Goal: Information Seeking & Learning: Stay updated

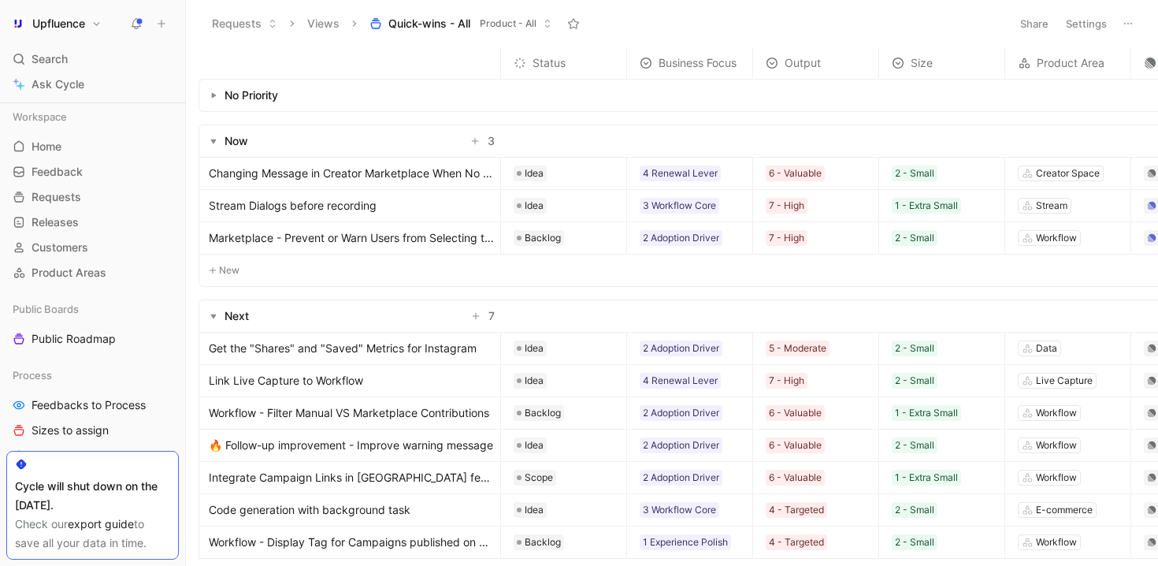
scroll to position [31, 0]
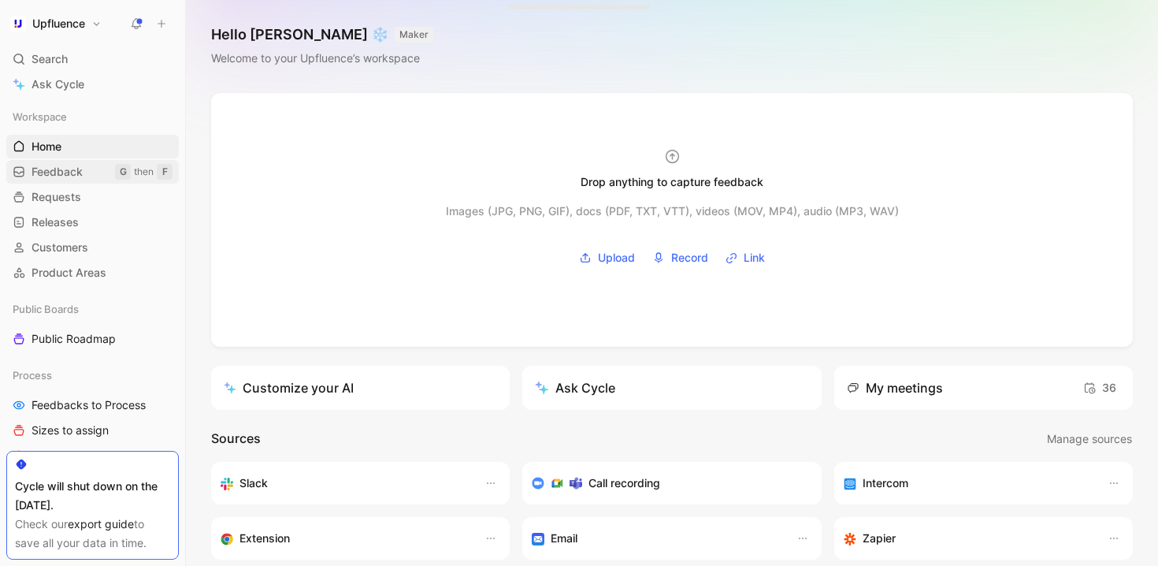
click at [82, 177] on span "Feedback" at bounding box center [57, 172] width 51 height 16
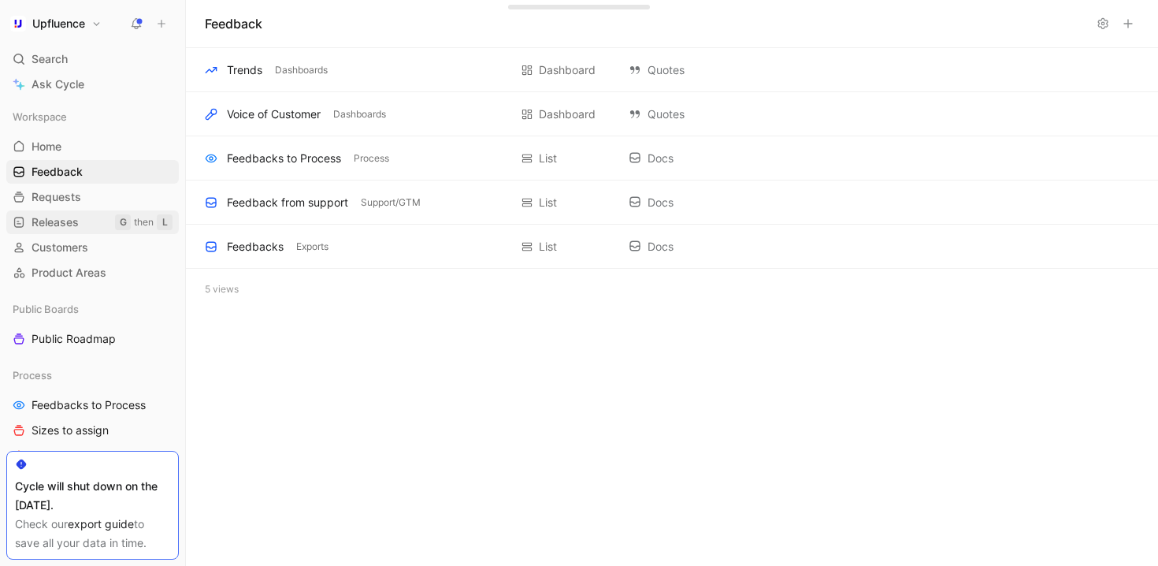
click at [72, 222] on span "Releases" at bounding box center [55, 222] width 47 height 16
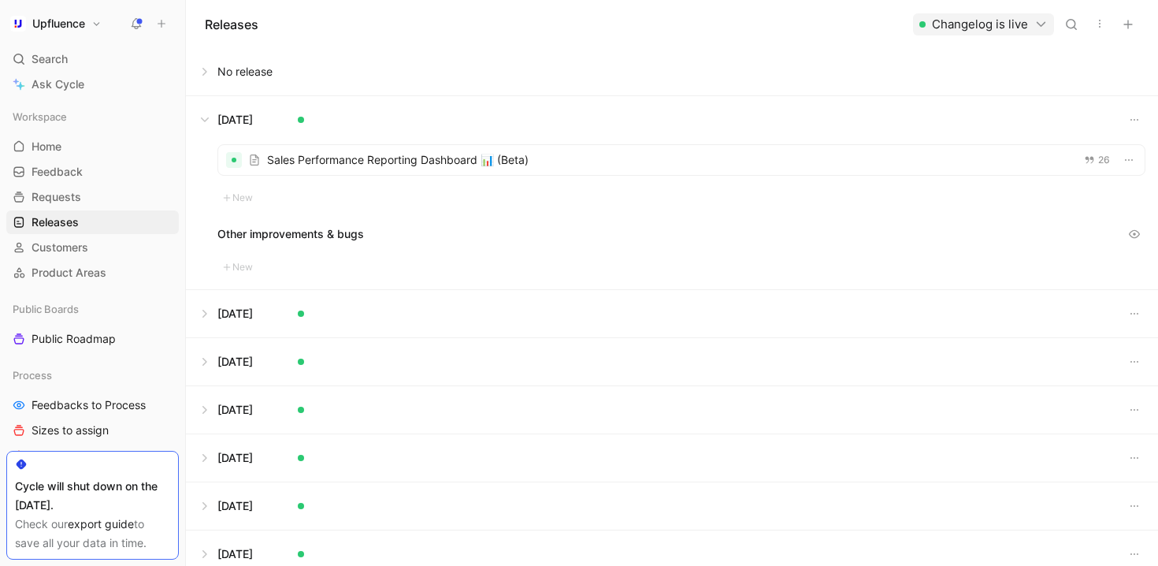
click at [195, 74] on button at bounding box center [672, 71] width 971 height 47
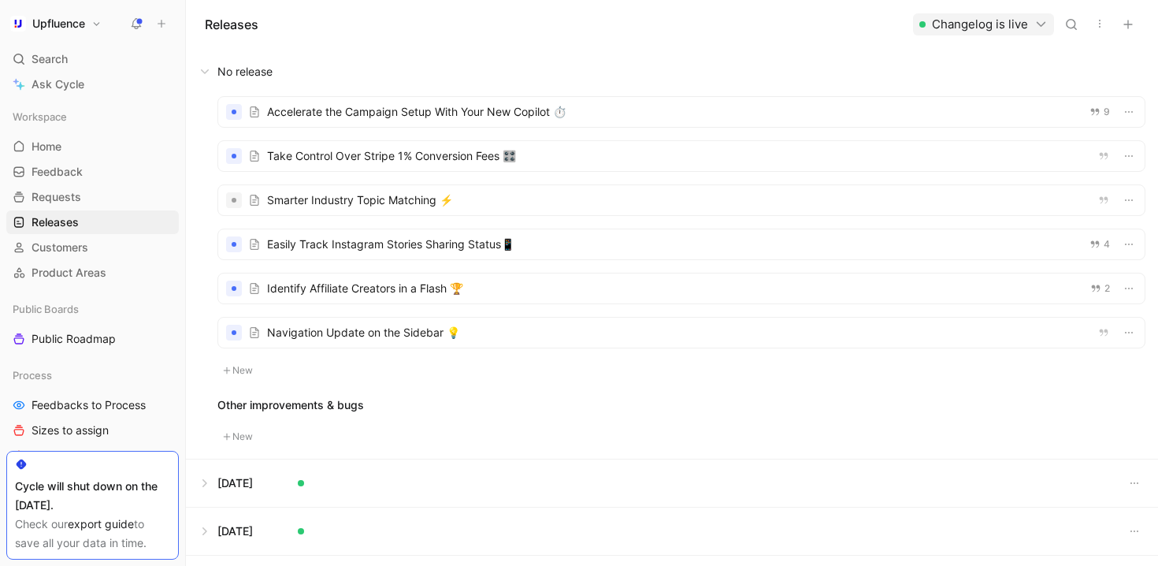
click at [549, 206] on div at bounding box center [681, 200] width 927 height 30
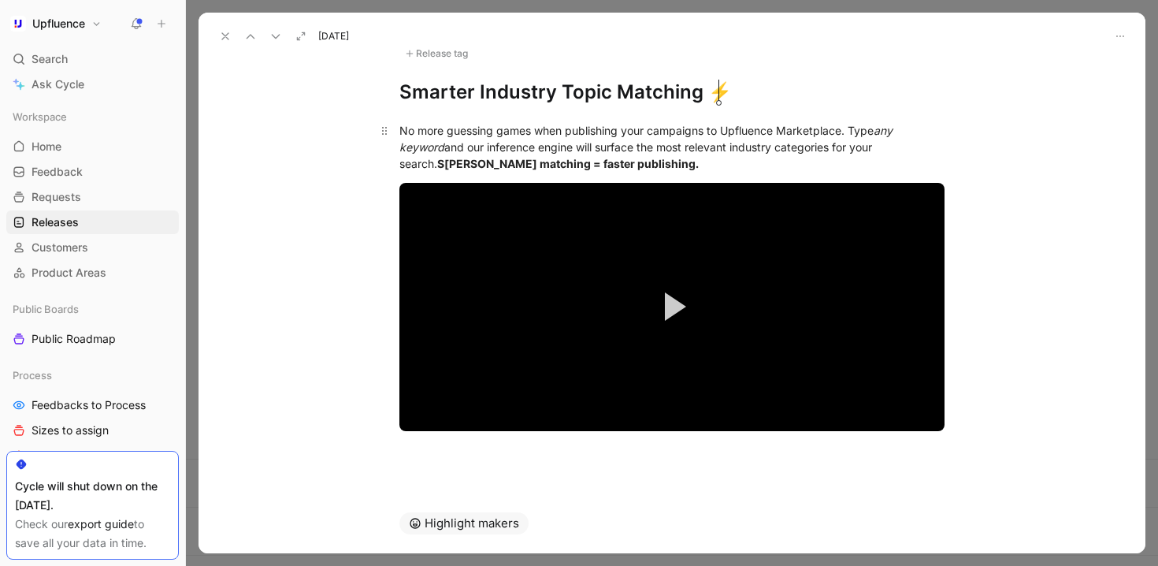
scroll to position [71, 0]
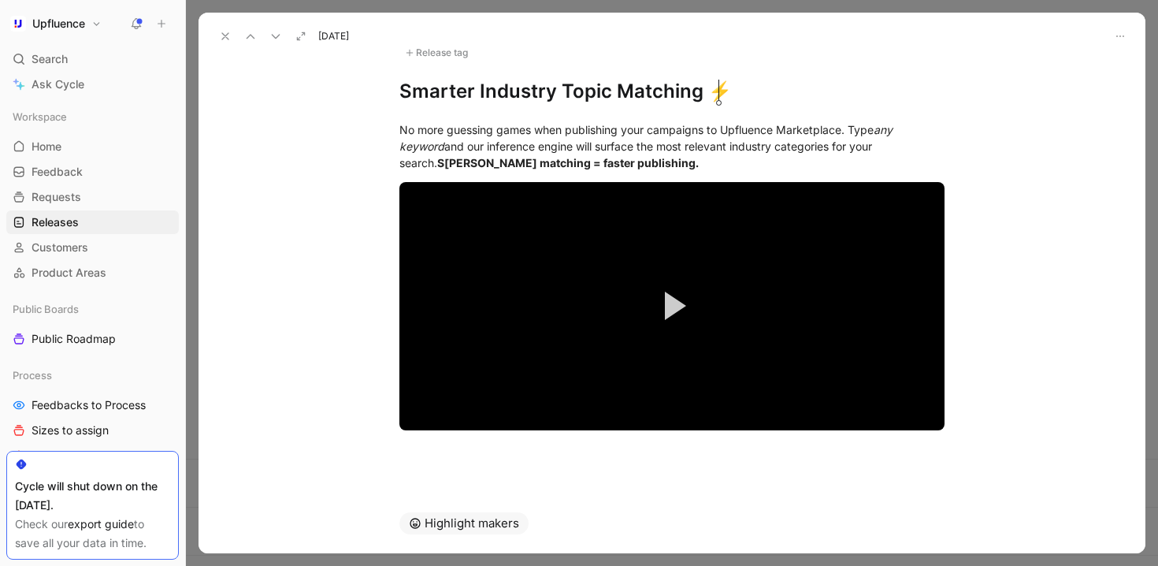
click at [417, 39] on div "Sep 09, 2025" at bounding box center [672, 30] width 947 height 35
click at [425, 47] on div "Release tag" at bounding box center [436, 52] width 74 height 19
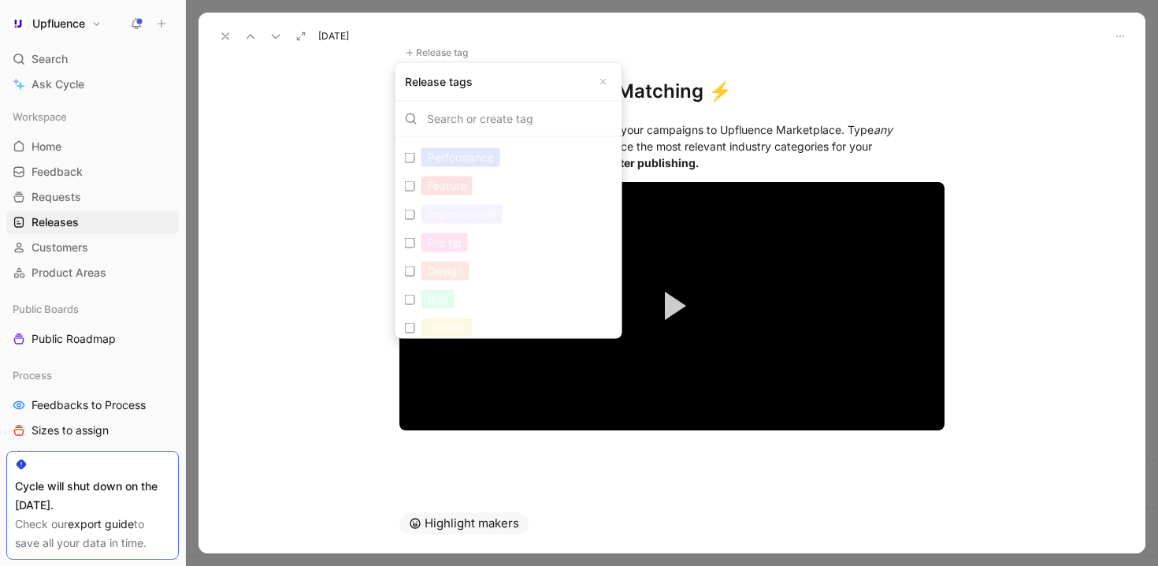
click at [411, 183] on input "Feature Edit" at bounding box center [410, 185] width 10 height 10
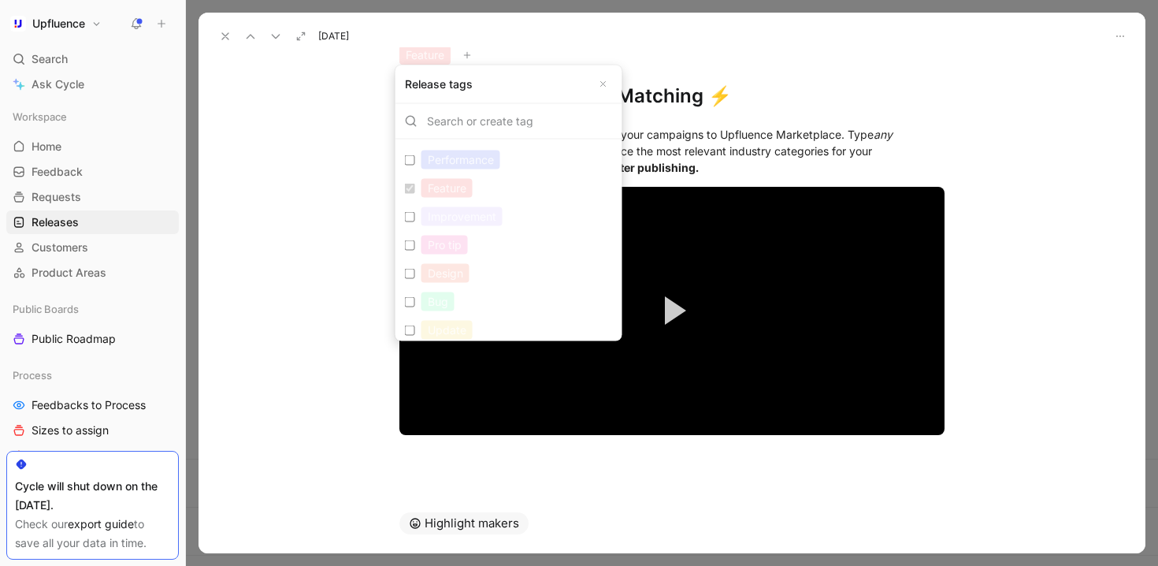
scroll to position [73, 0]
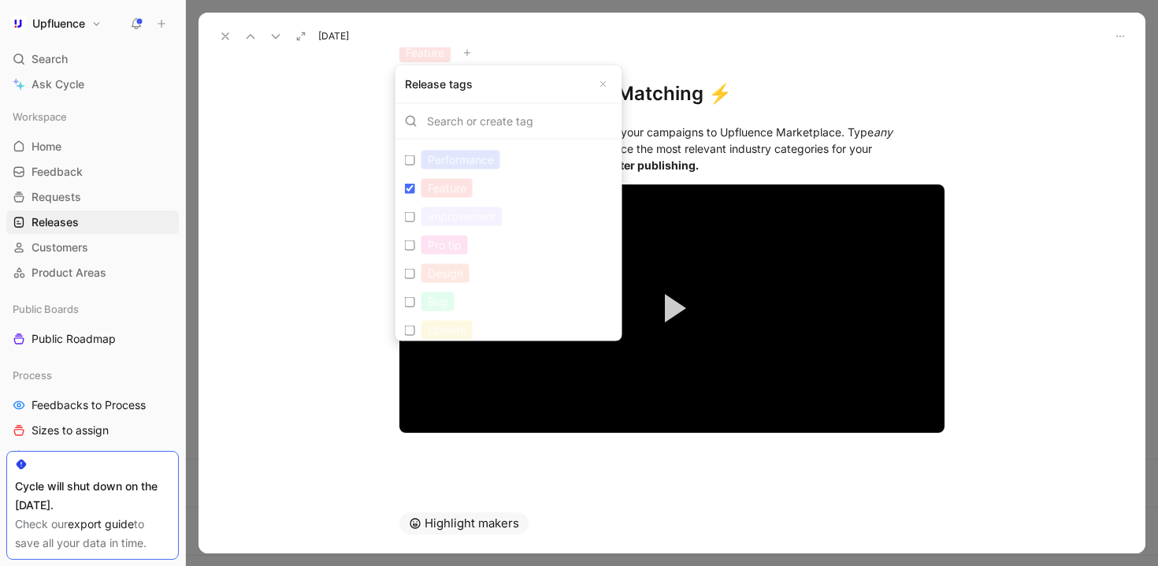
click at [409, 192] on input "Feature Edit" at bounding box center [410, 188] width 10 height 10
checkbox input "false"
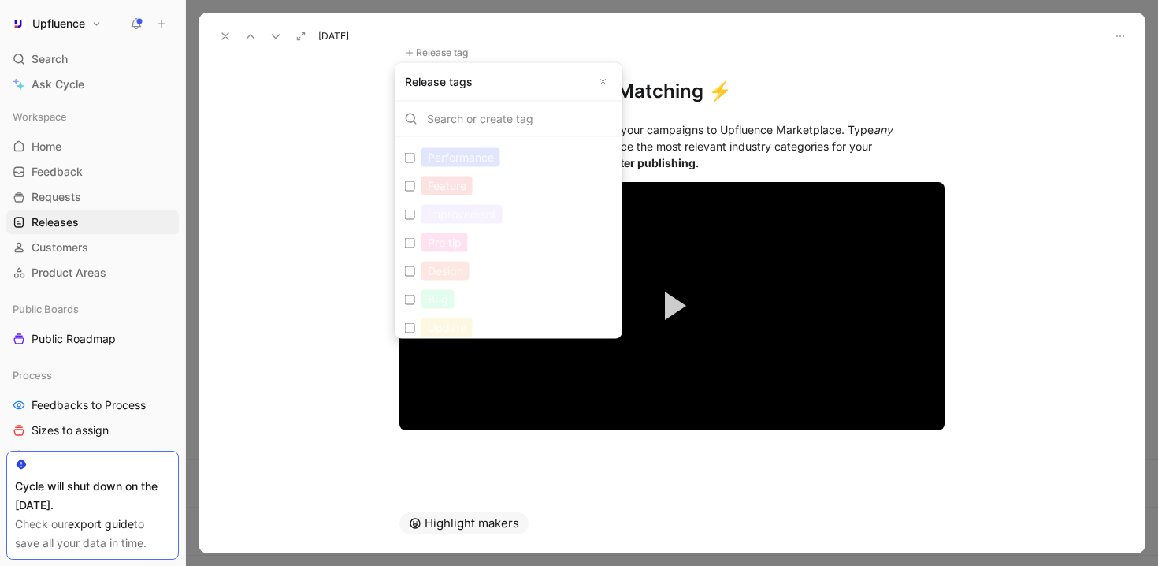
click at [409, 216] on input "Improvement Edit" at bounding box center [410, 214] width 10 height 10
checkbox input "true"
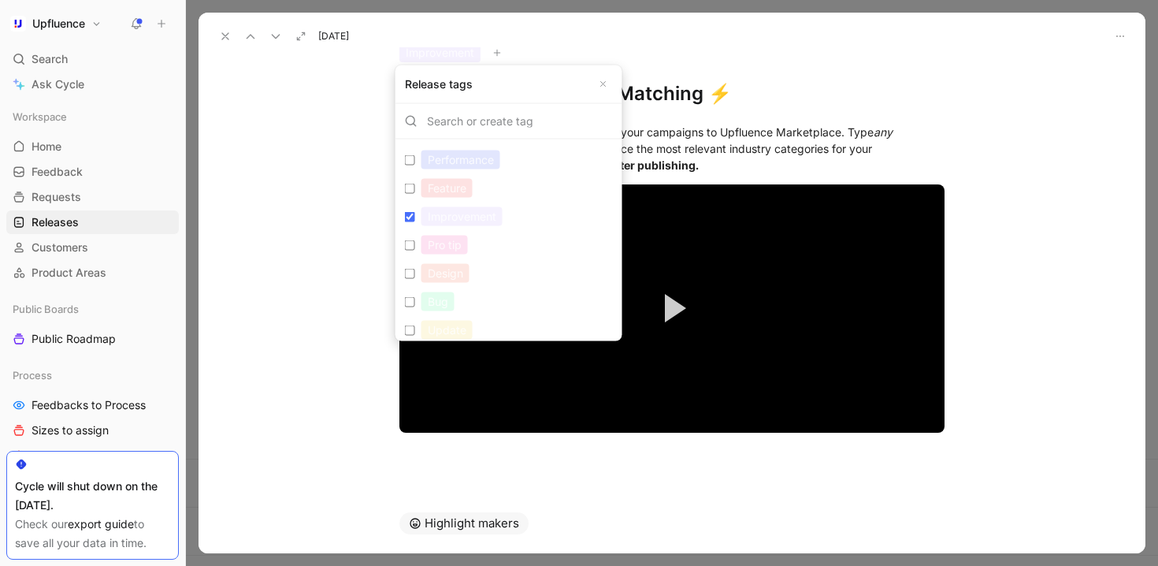
scroll to position [90, 0]
click at [402, 239] on label "Update Edit" at bounding box center [509, 240] width 221 height 28
click at [405, 239] on input "Update Edit" at bounding box center [410, 240] width 10 height 10
checkbox input "true"
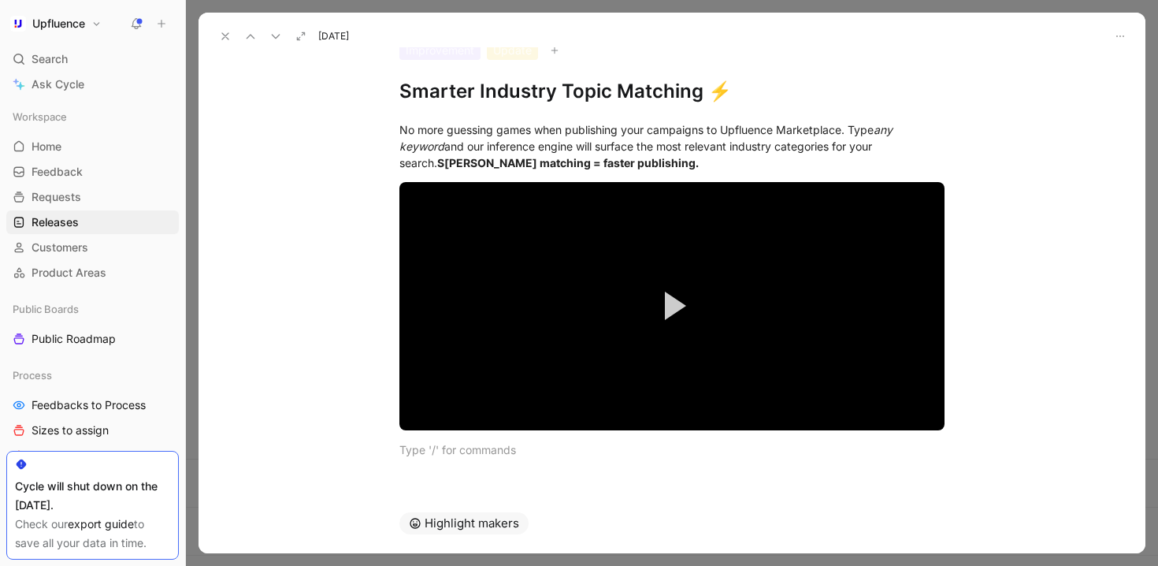
scroll to position [0, 0]
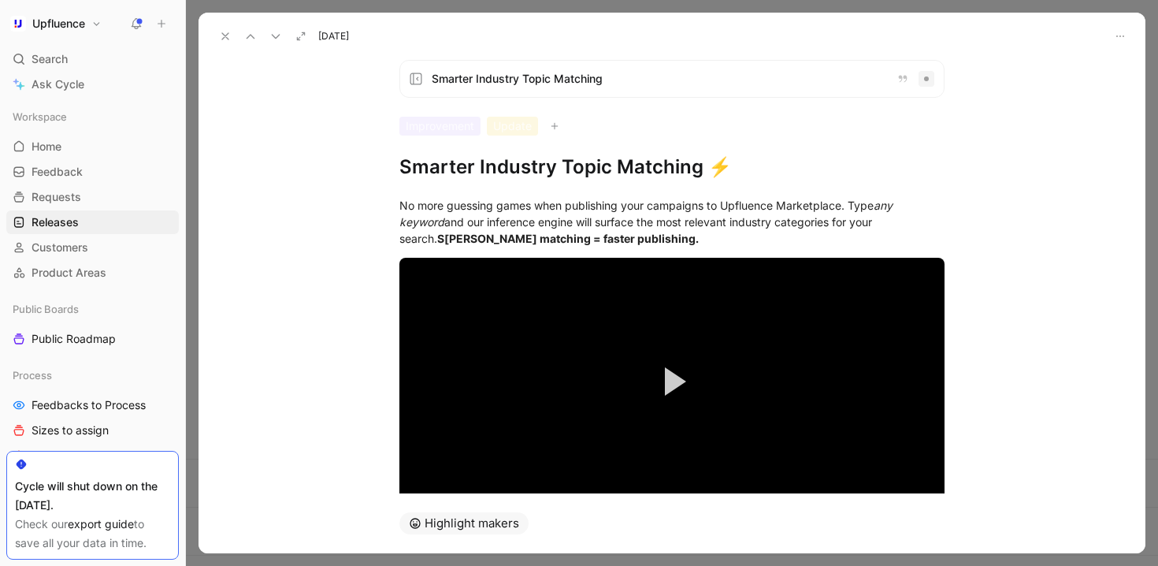
click at [226, 40] on icon at bounding box center [225, 36] width 13 height 13
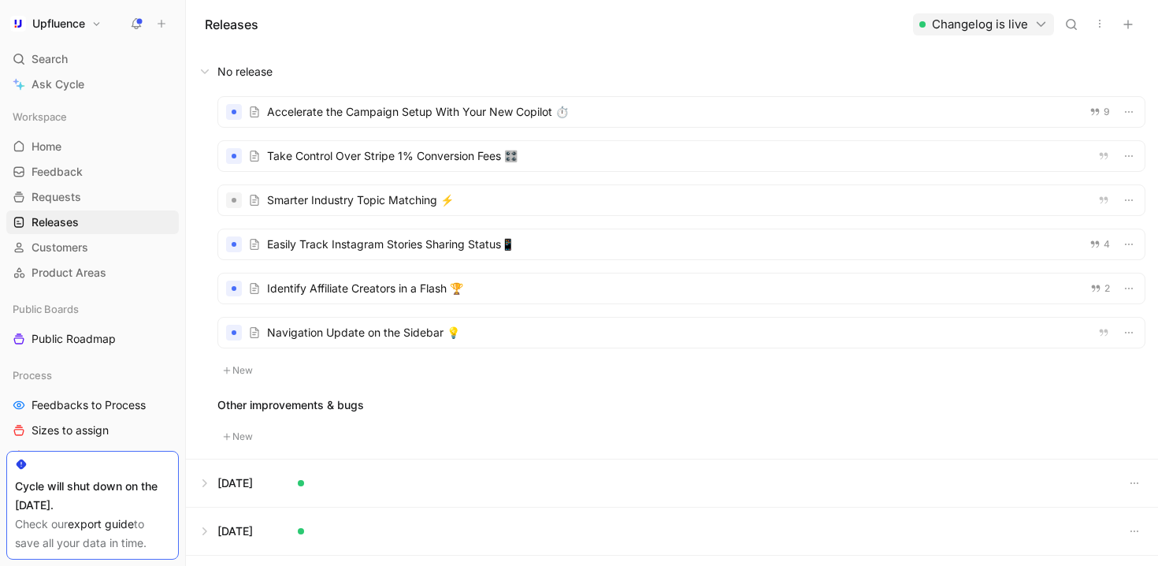
click at [784, 209] on div at bounding box center [681, 200] width 927 height 30
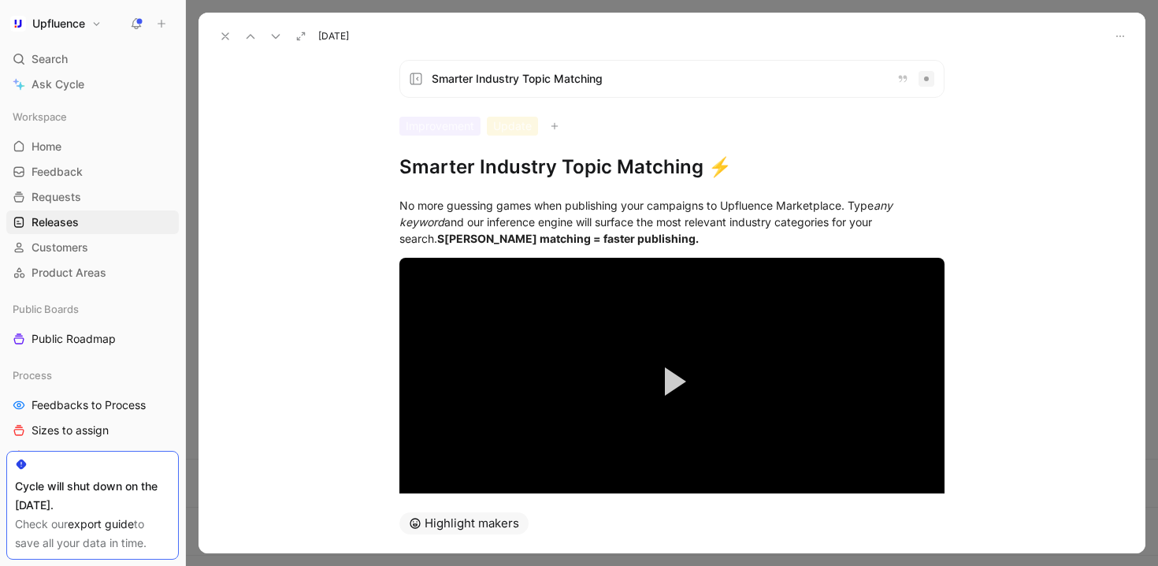
click at [638, 86] on span "Smarter Industry Topic Matching" at bounding box center [658, 78] width 452 height 19
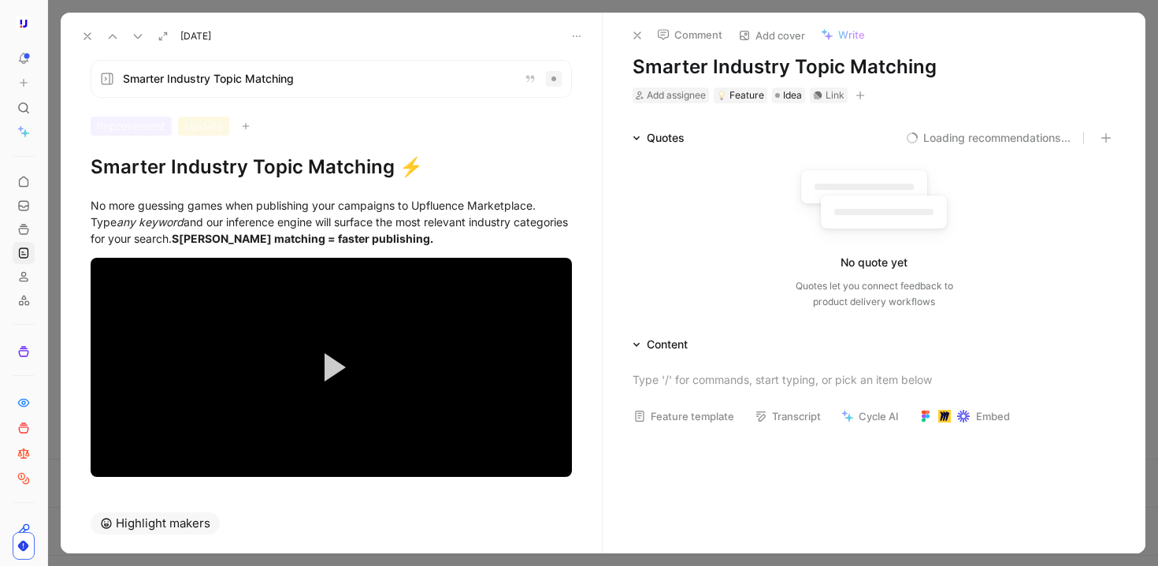
click at [435, 85] on span "Smarter Industry Topic Matching" at bounding box center [317, 78] width 388 height 19
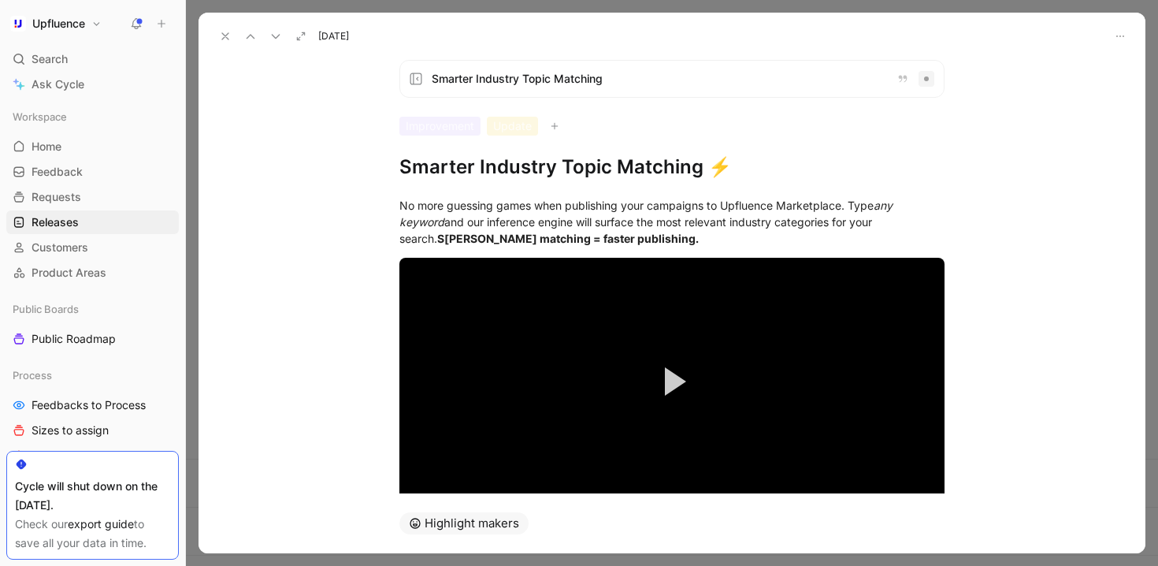
click at [1132, 28] on div "Sep 09, 2025" at bounding box center [672, 30] width 947 height 35
click at [1120, 35] on use "button" at bounding box center [1121, 36] width 8 height 2
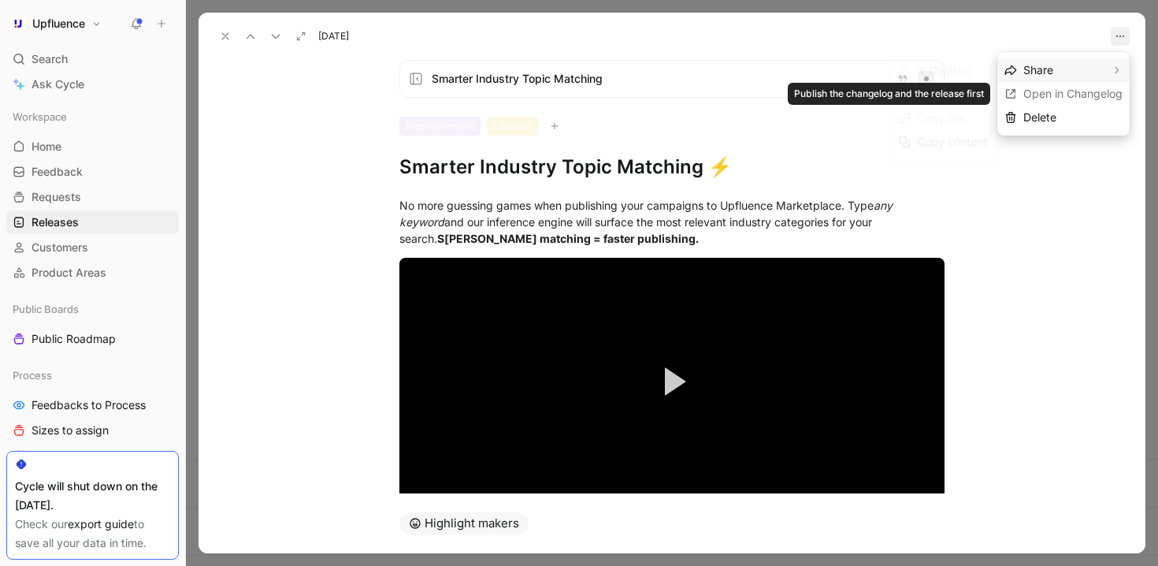
click at [976, 34] on div "Sep 09, 2025" at bounding box center [672, 30] width 947 height 35
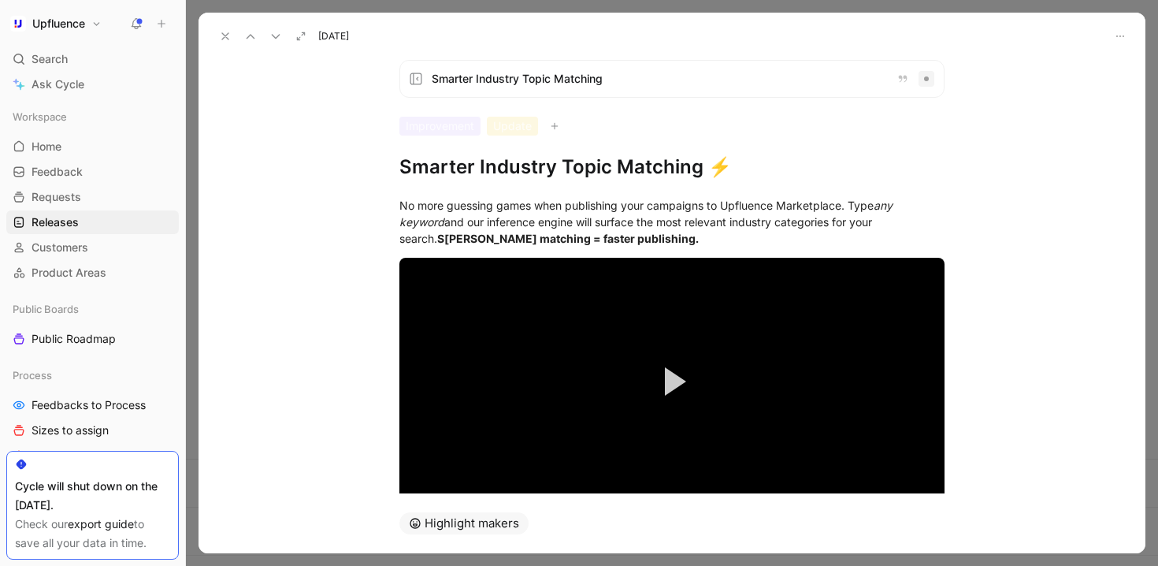
click at [232, 35] on button at bounding box center [225, 36] width 22 height 22
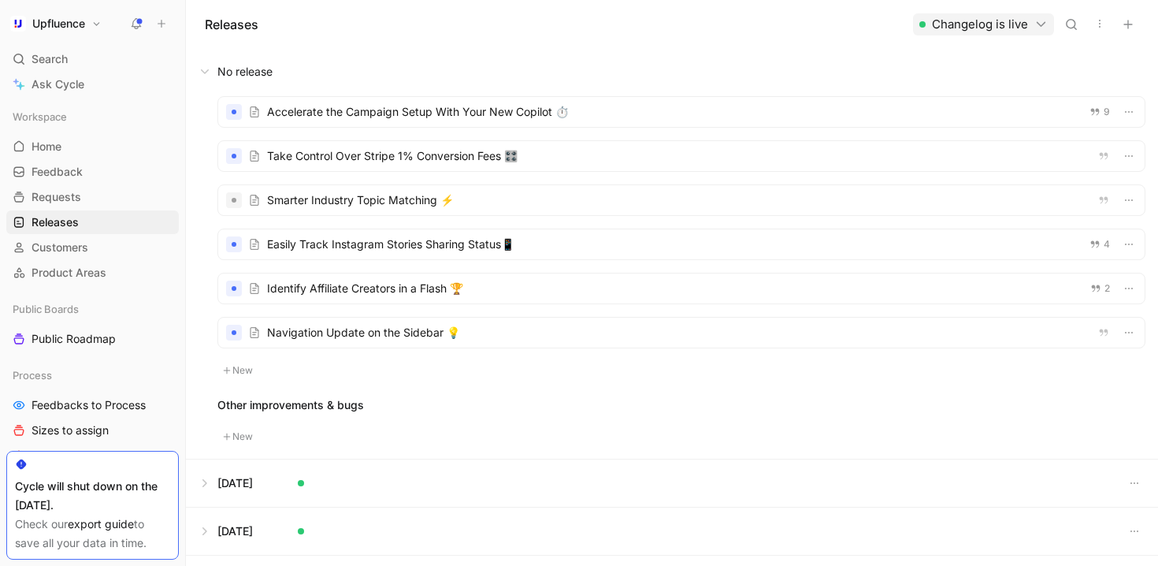
click at [551, 281] on div at bounding box center [681, 288] width 927 height 30
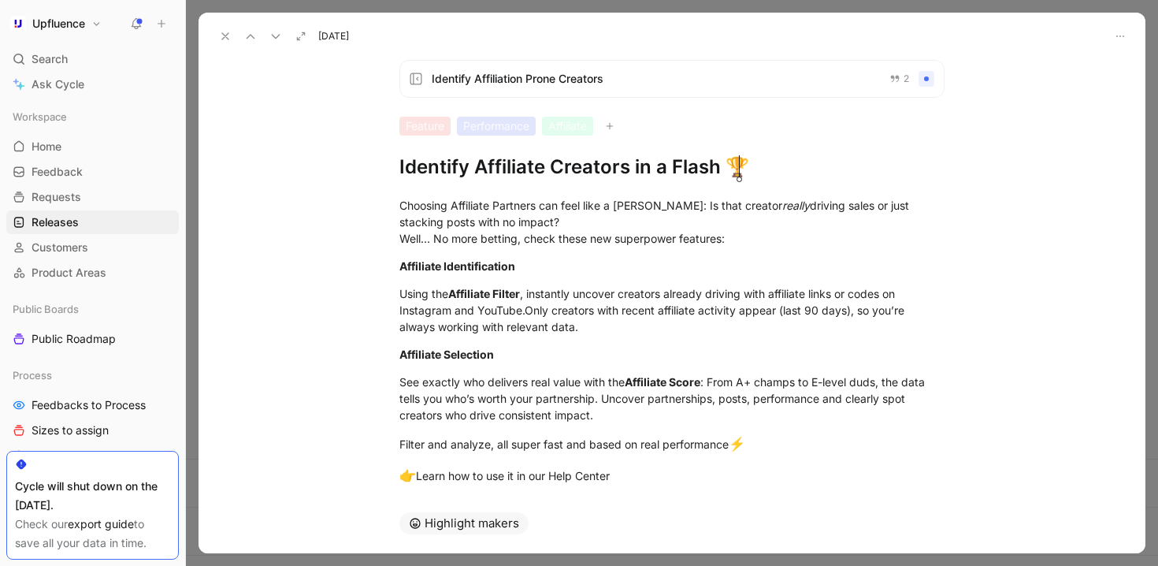
click at [222, 28] on button at bounding box center [225, 36] width 22 height 22
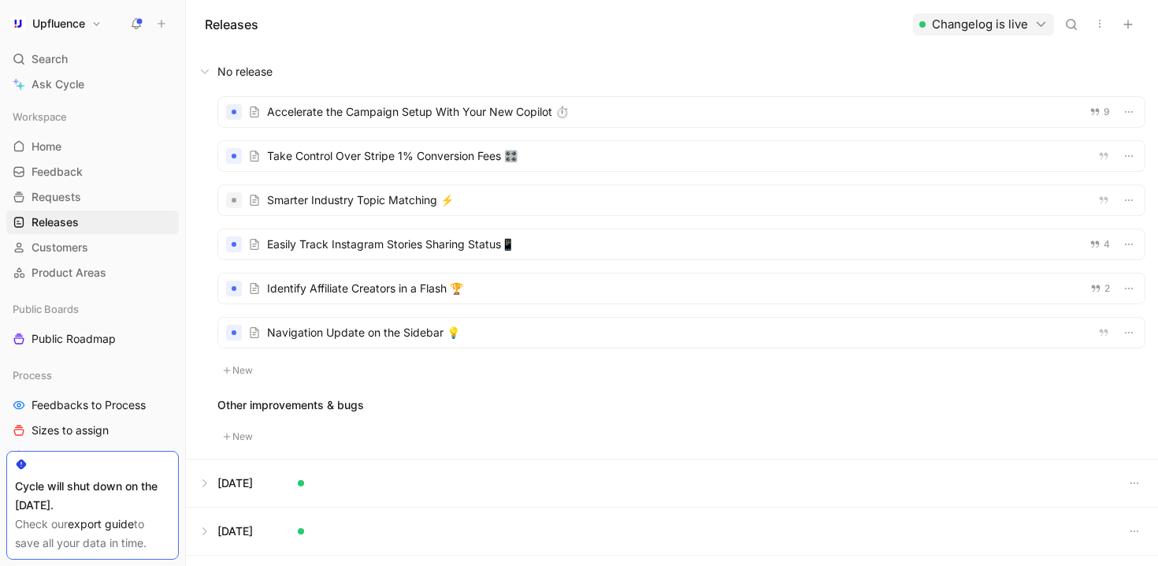
click at [591, 243] on div at bounding box center [681, 244] width 927 height 30
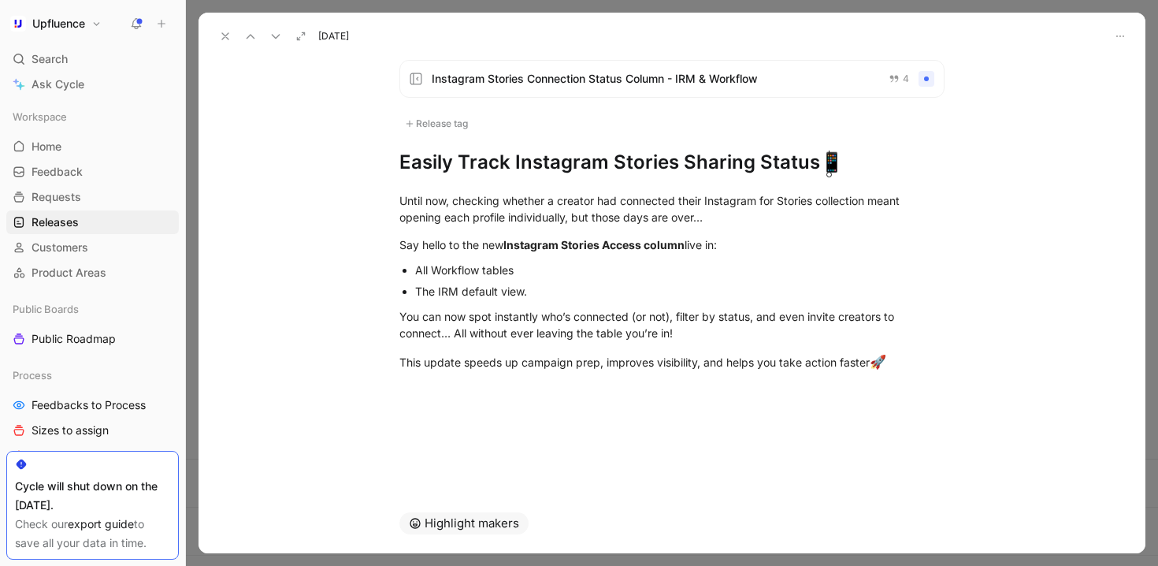
click at [225, 28] on button at bounding box center [225, 36] width 22 height 22
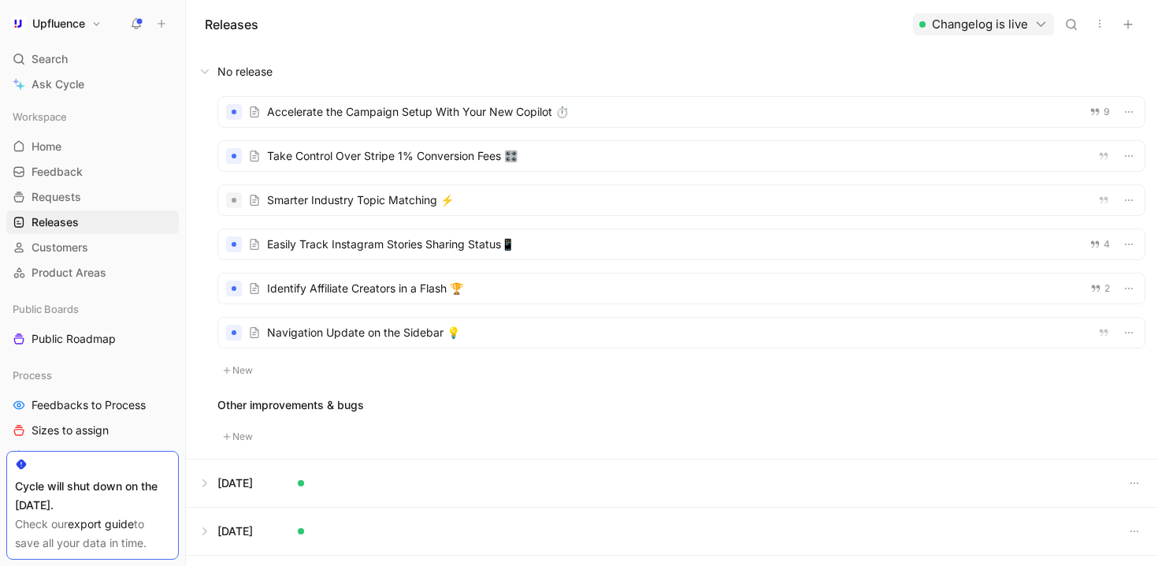
click at [548, 193] on div at bounding box center [681, 200] width 927 height 30
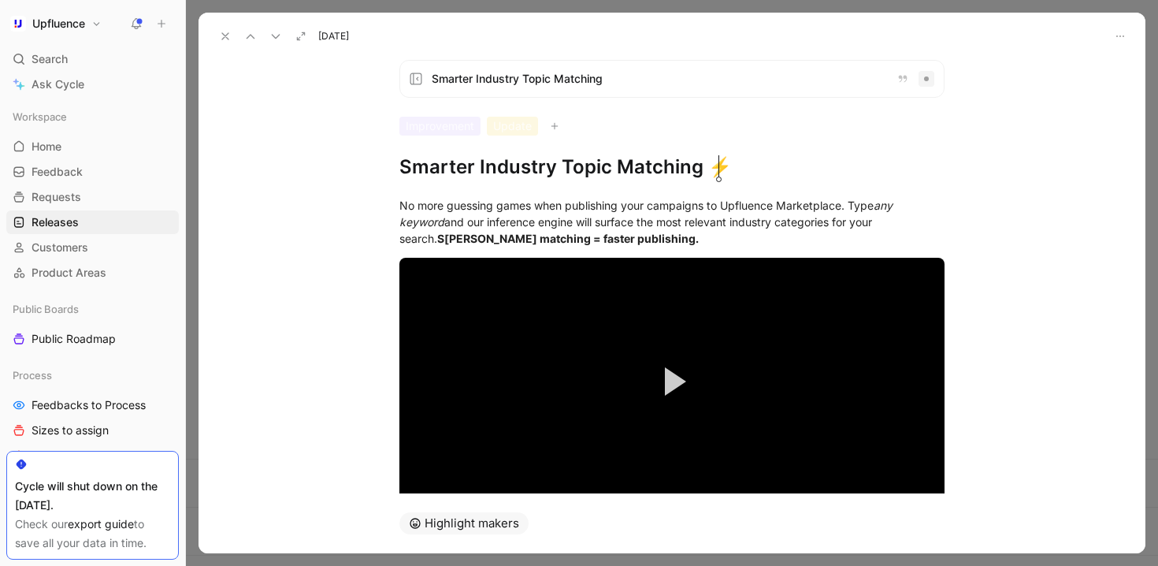
click at [231, 41] on icon at bounding box center [225, 36] width 13 height 13
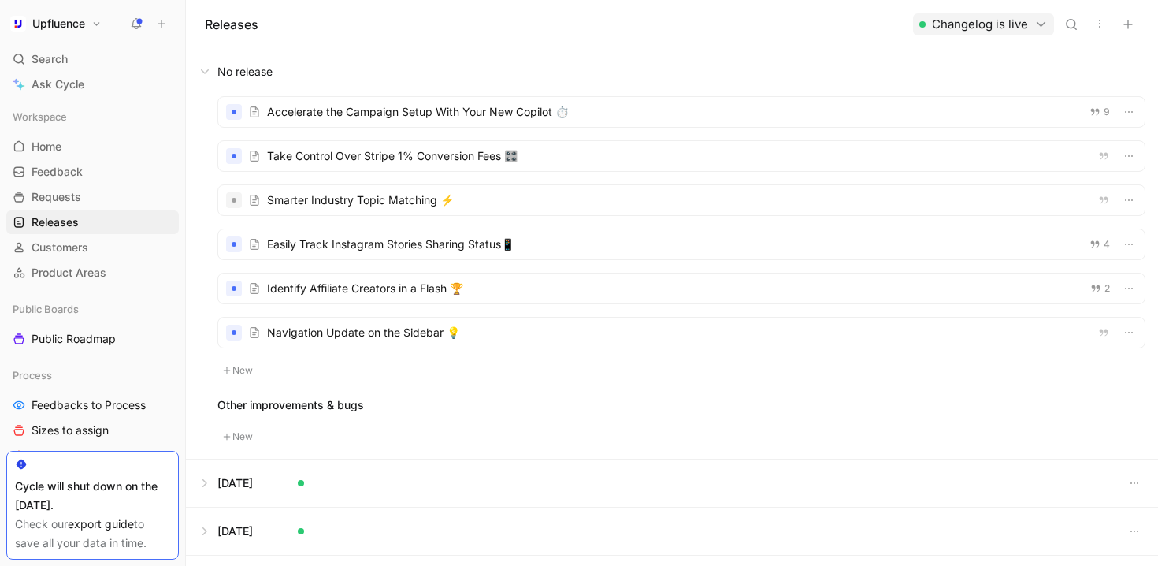
click at [1126, 26] on icon "button" at bounding box center [1128, 24] width 13 height 13
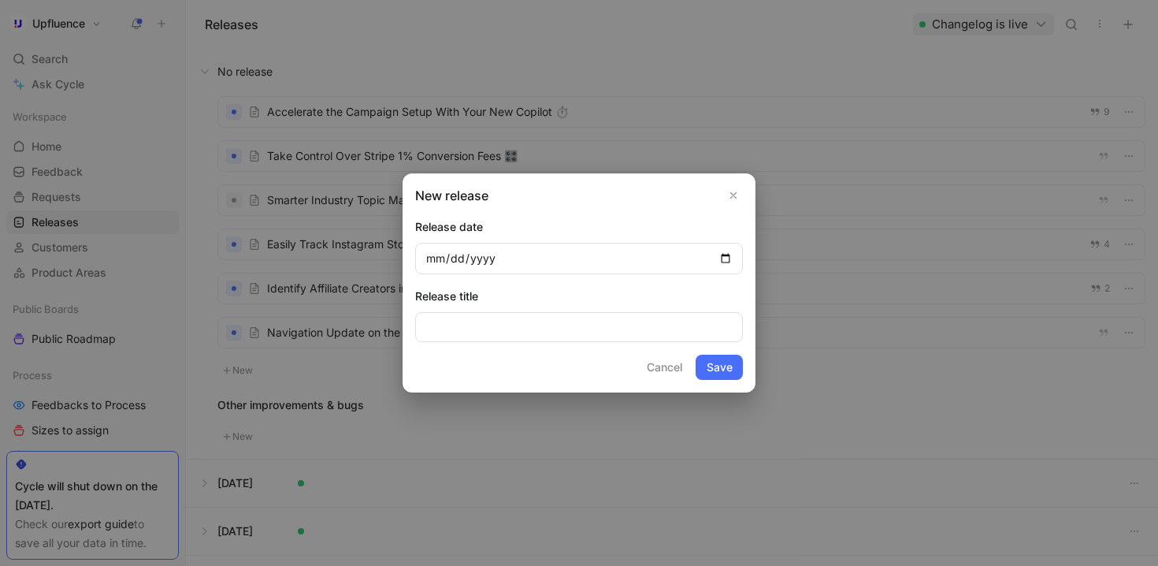
click at [730, 256] on input "date" at bounding box center [579, 259] width 328 height 32
type input "2025-09-09"
click at [723, 370] on button "Save" at bounding box center [719, 367] width 47 height 25
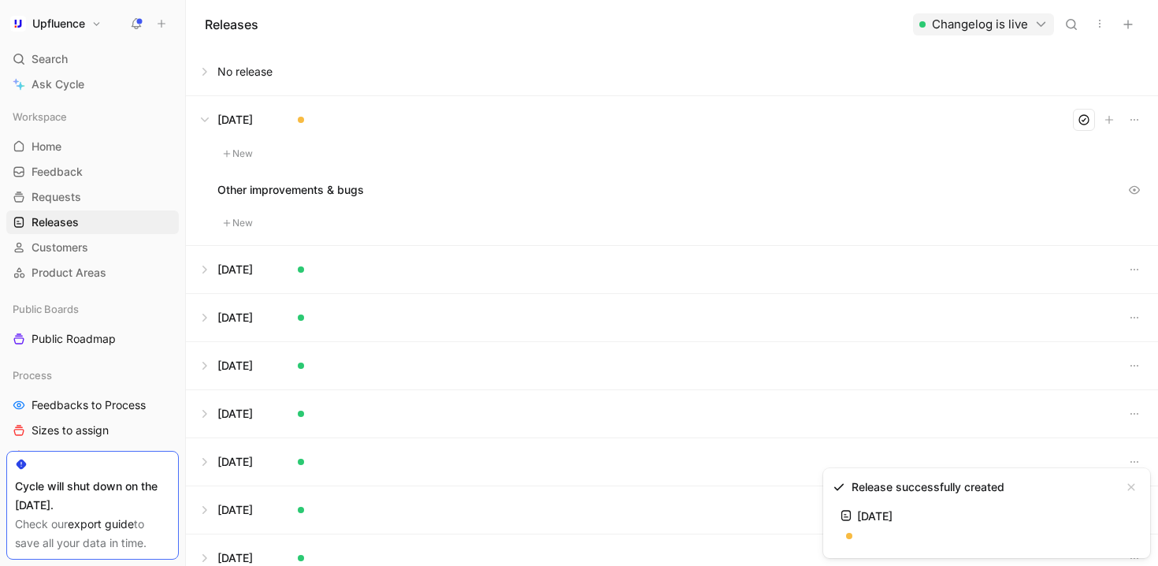
click at [327, 72] on button at bounding box center [672, 71] width 971 height 47
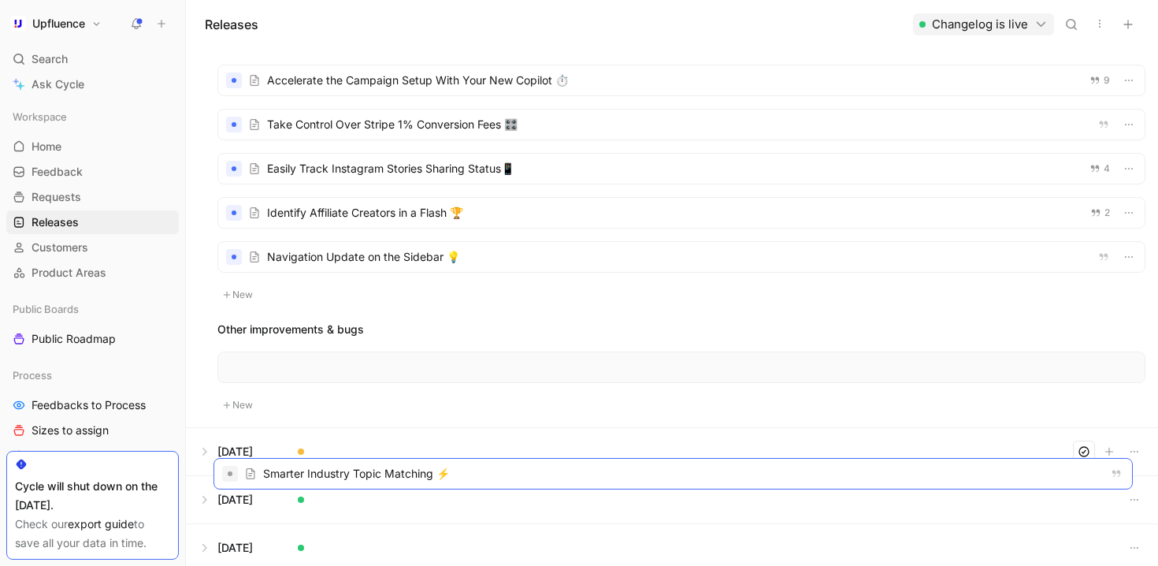
scroll to position [43, 0]
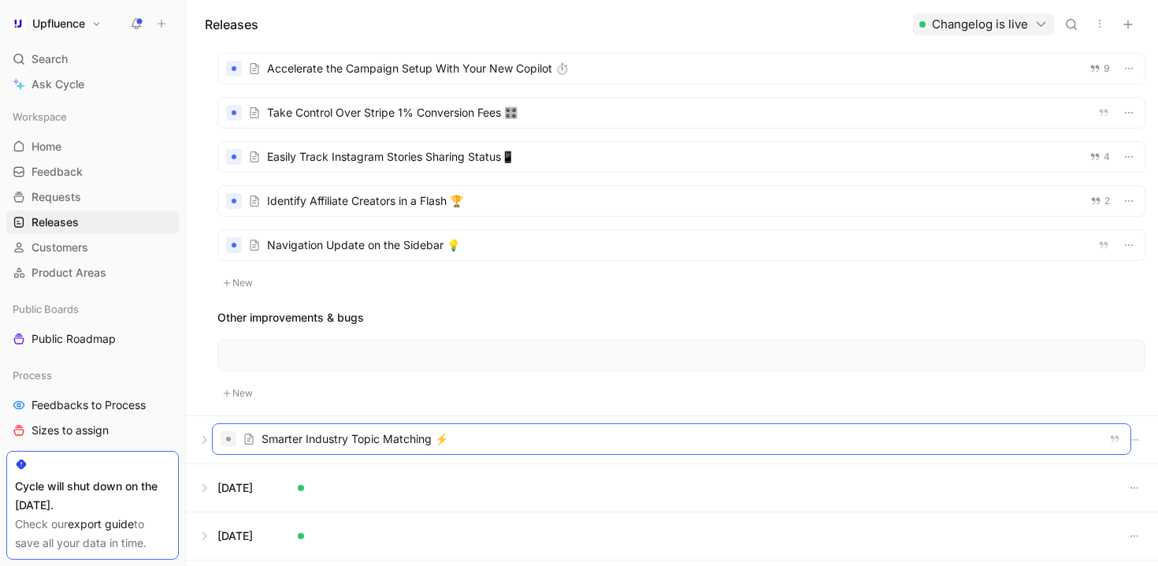
drag, startPoint x: 351, startPoint y: 192, endPoint x: 345, endPoint y: 432, distance: 239.6
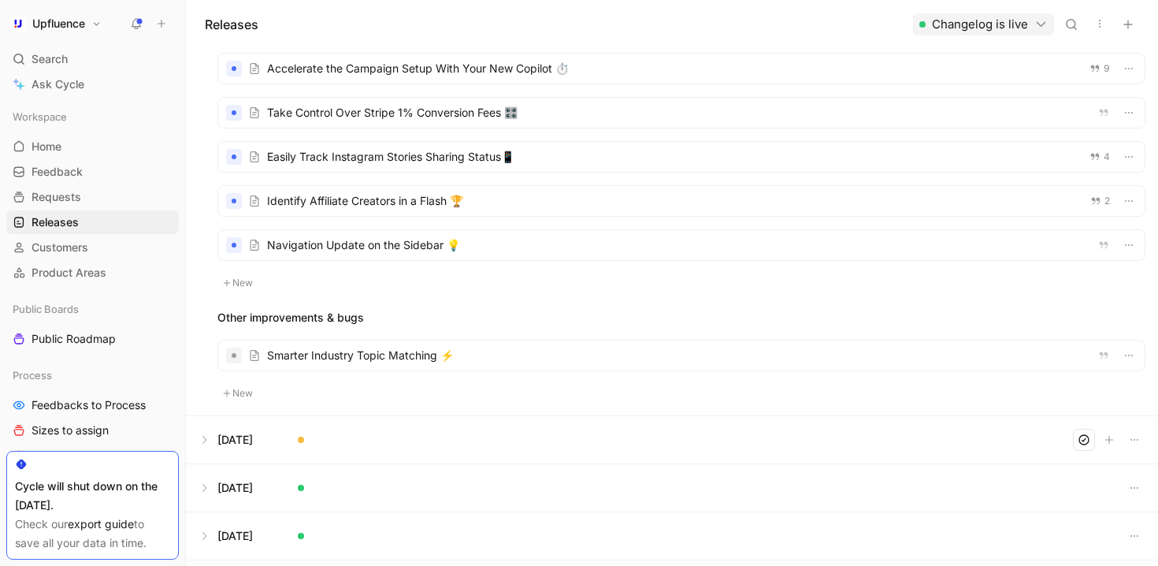
click at [206, 443] on button at bounding box center [672, 439] width 971 height 47
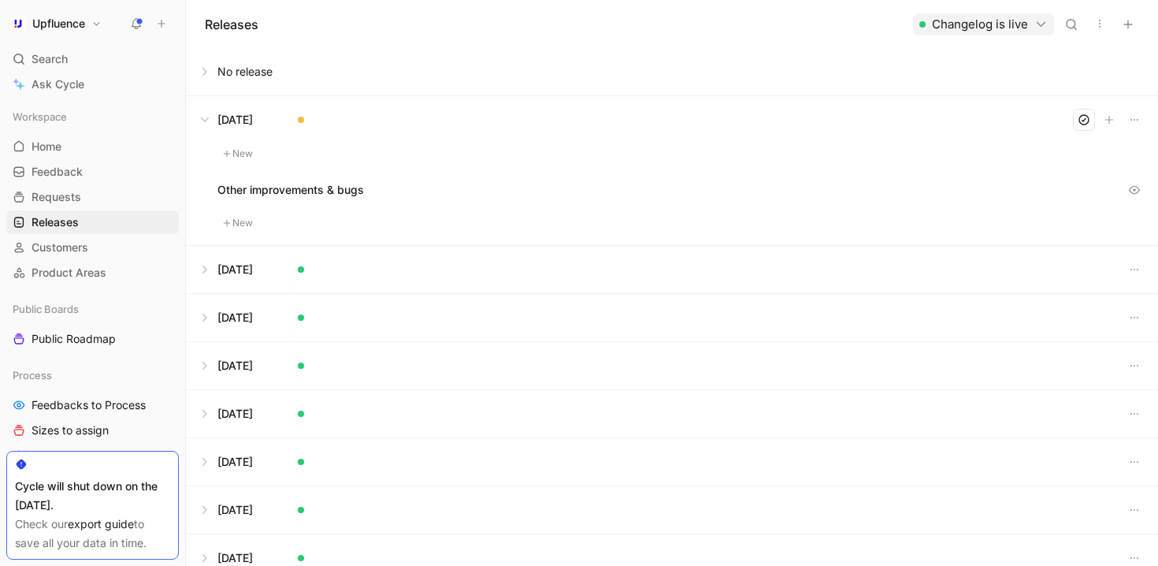
click at [203, 72] on button at bounding box center [672, 71] width 971 height 47
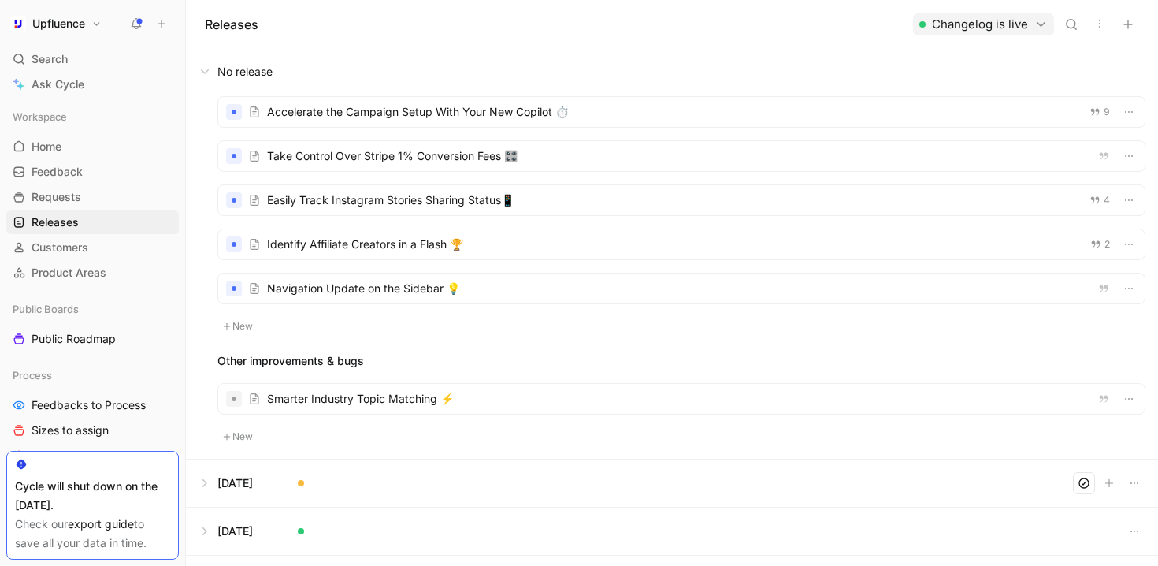
click at [353, 390] on div at bounding box center [681, 399] width 927 height 30
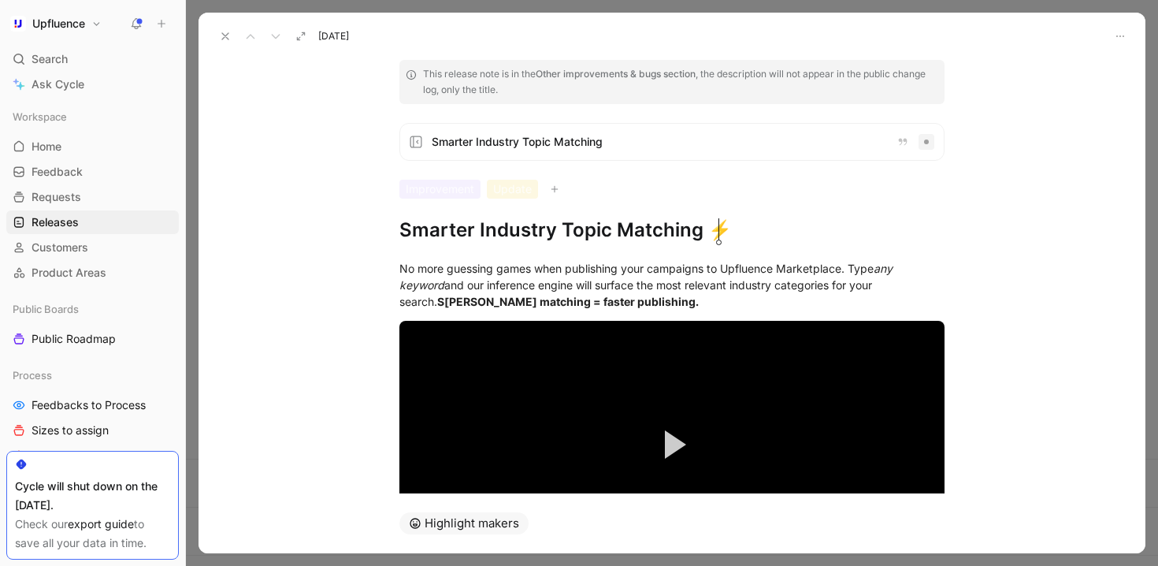
click at [561, 159] on div "Smarter Industry Topic Matching" at bounding box center [671, 142] width 545 height 38
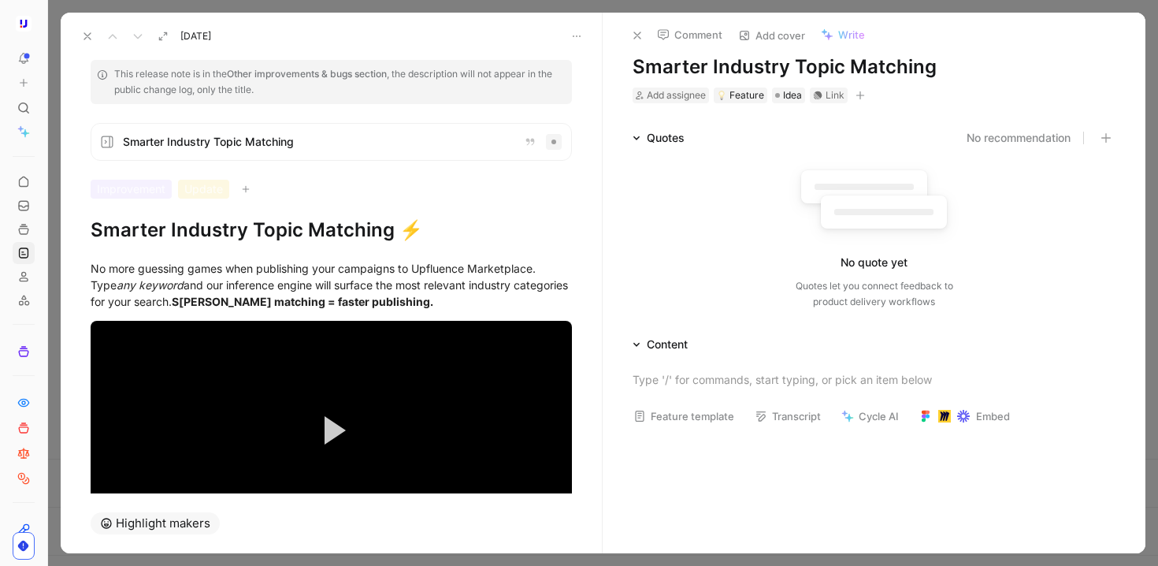
click at [864, 93] on icon "button" at bounding box center [860, 95] width 9 height 9
click at [864, 98] on icon "button" at bounding box center [860, 95] width 9 height 9
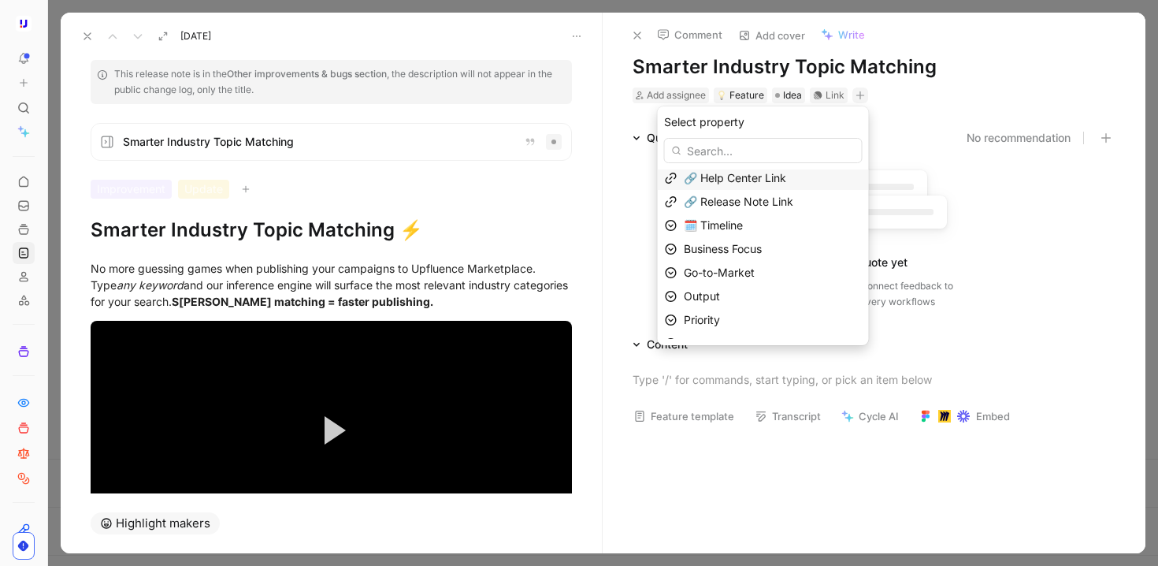
scroll to position [43, 0]
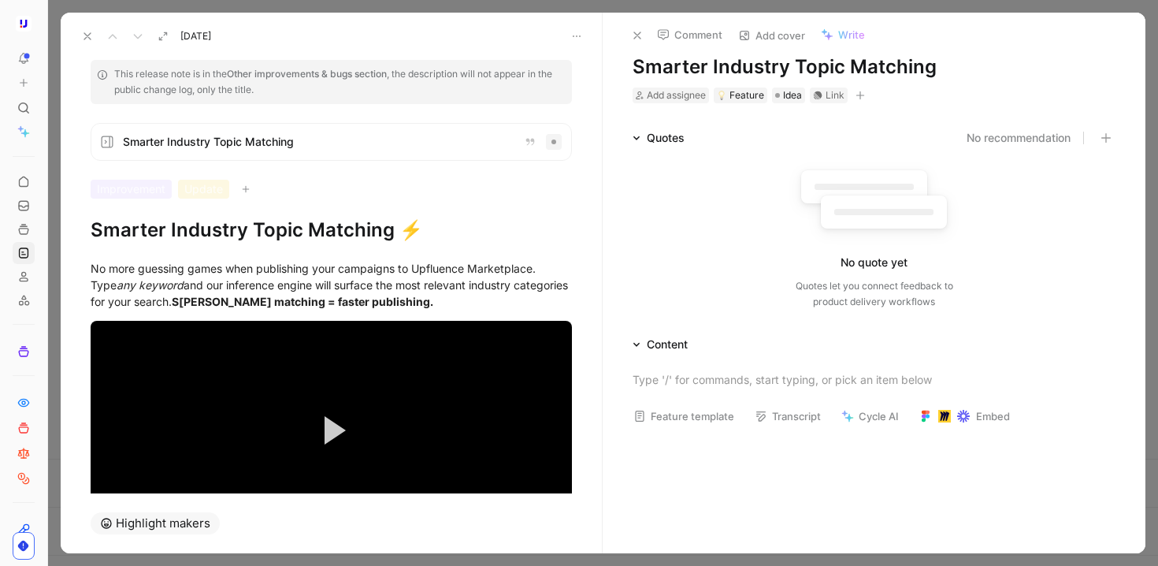
click at [84, 34] on icon at bounding box center [87, 36] width 13 height 13
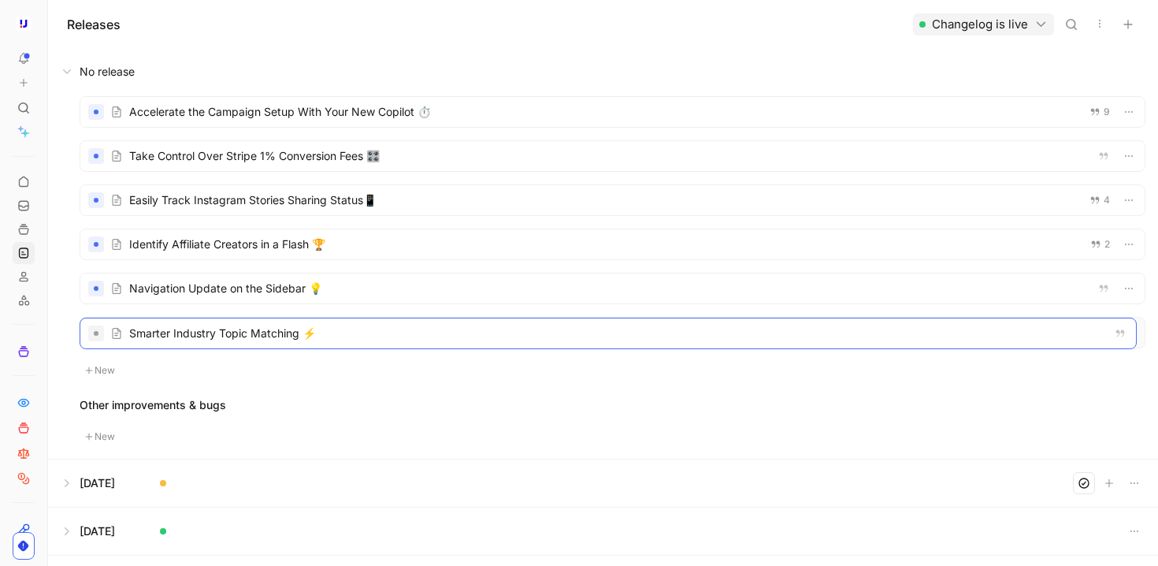
drag, startPoint x: 249, startPoint y: 388, endPoint x: 249, endPoint y: 325, distance: 63.8
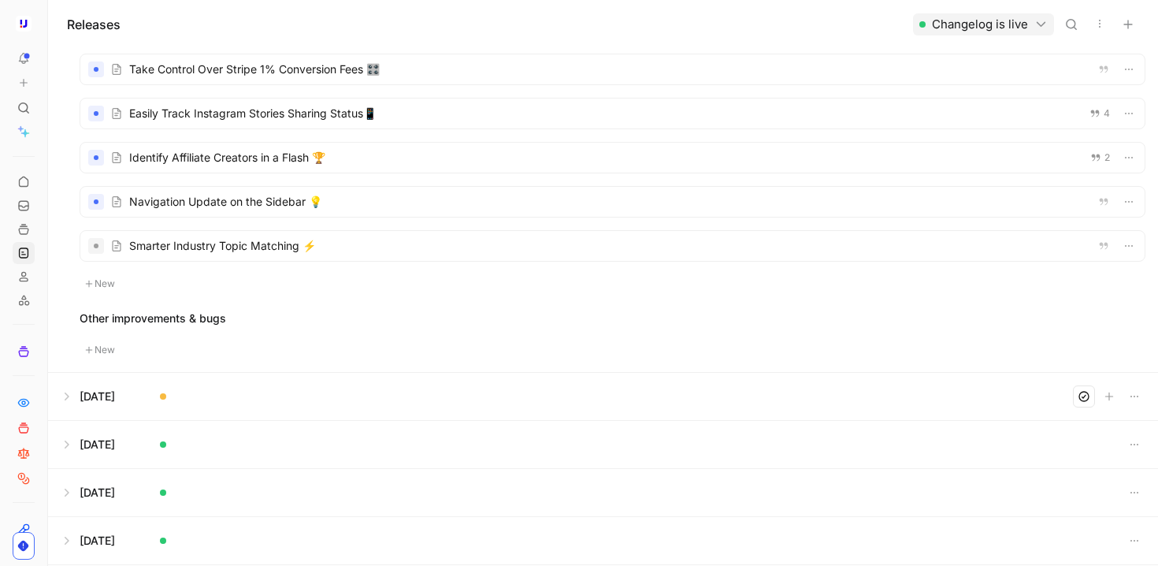
scroll to position [92, 0]
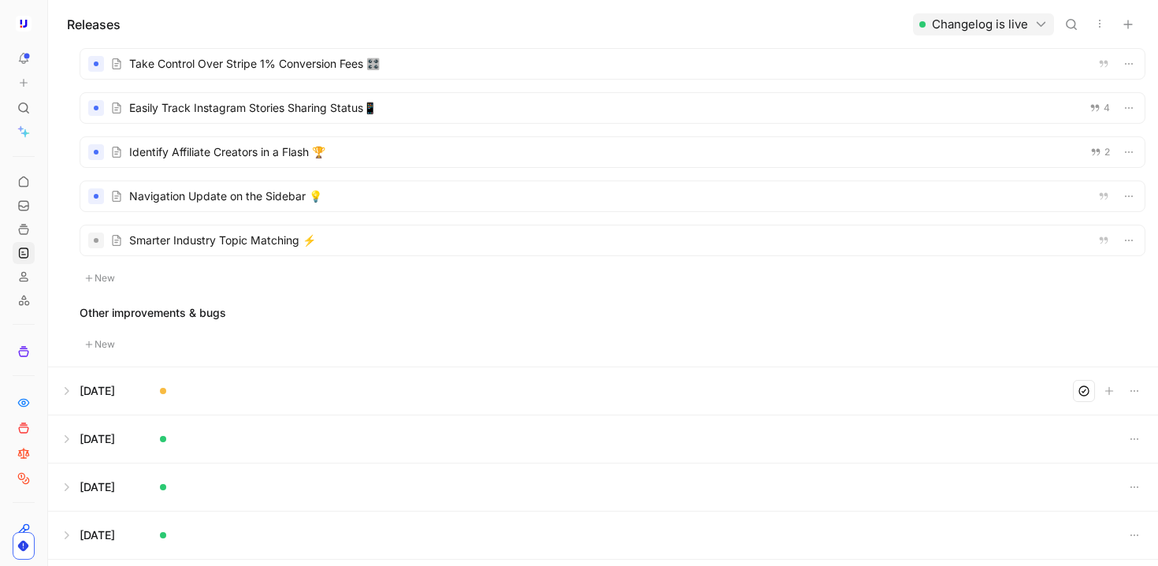
click at [496, 238] on div at bounding box center [612, 240] width 1065 height 30
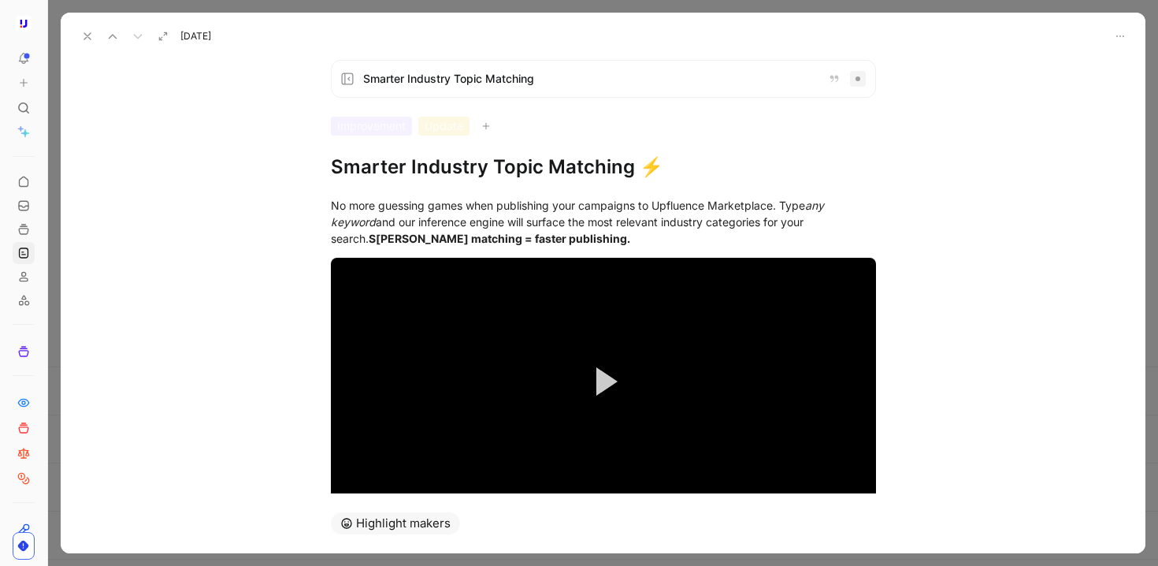
click at [541, 84] on span "Smarter Industry Topic Matching" at bounding box center [589, 78] width 452 height 19
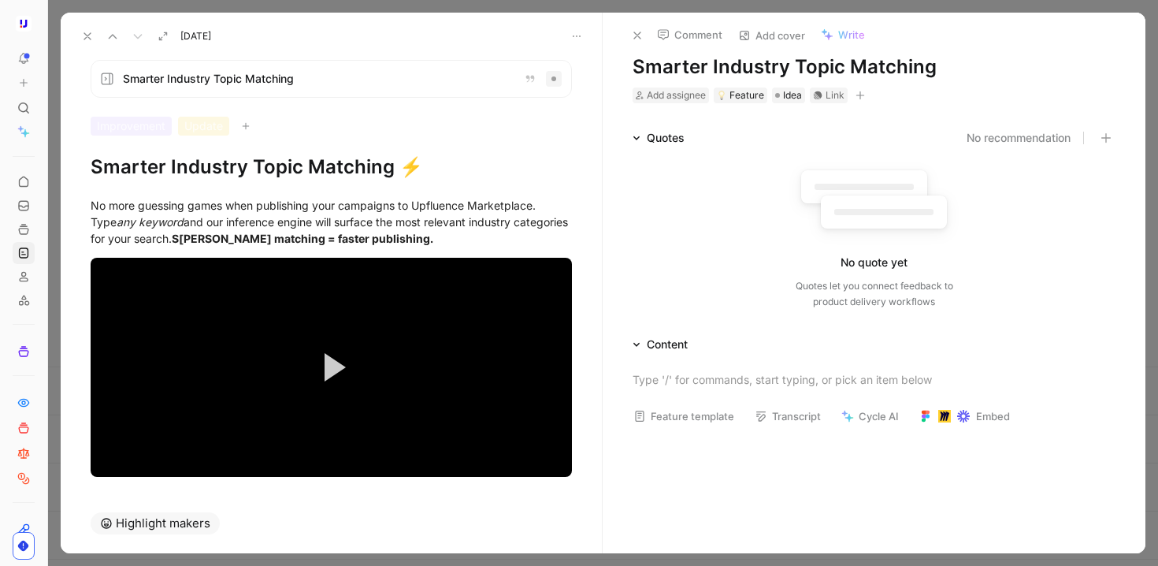
click at [866, 96] on button "button" at bounding box center [861, 95] width 16 height 16
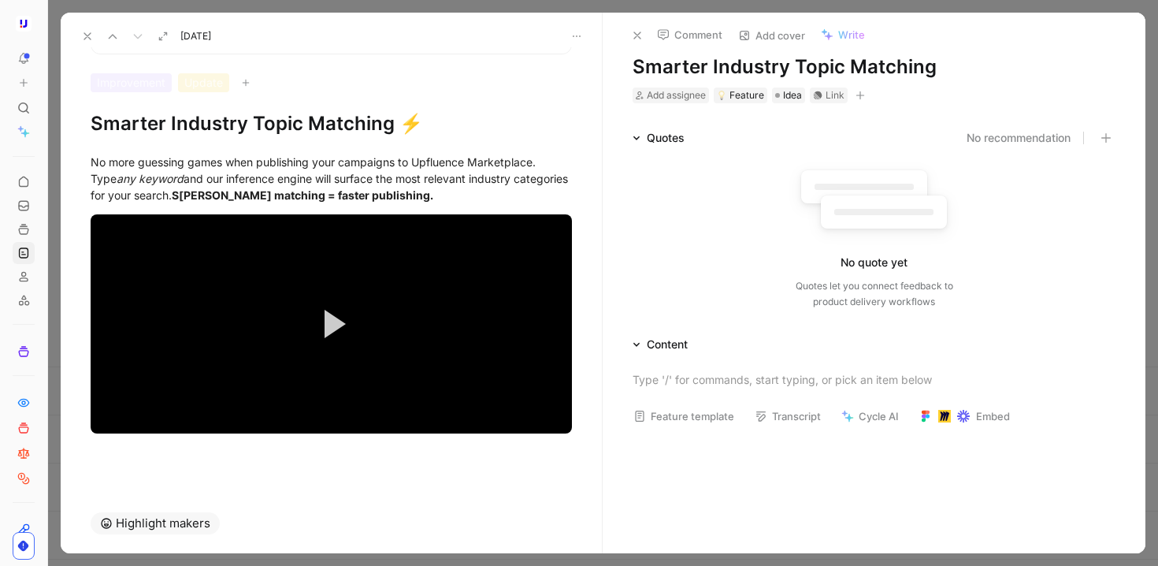
click at [210, 48] on div "Smarter Industry Topic Matching" at bounding box center [331, 36] width 481 height 38
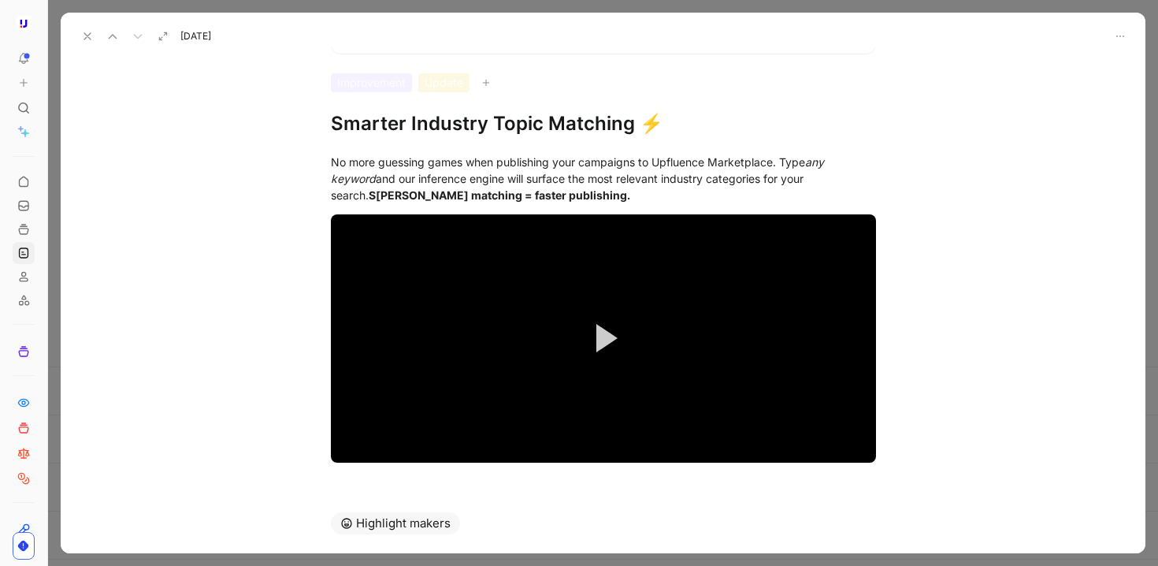
click at [210, 37] on span "Sep 09, 2025" at bounding box center [195, 36] width 31 height 13
click at [211, 37] on span "Sep 09, 2025" at bounding box center [195, 36] width 31 height 13
click at [80, 33] on button at bounding box center [87, 36] width 22 height 22
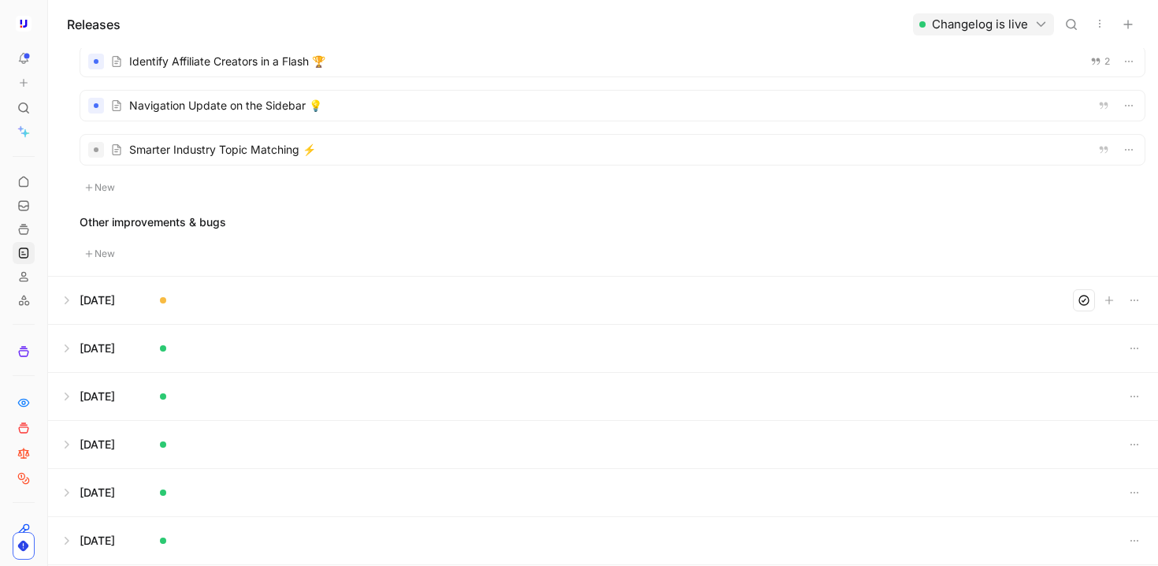
scroll to position [185, 0]
click at [64, 292] on button at bounding box center [603, 297] width 1109 height 47
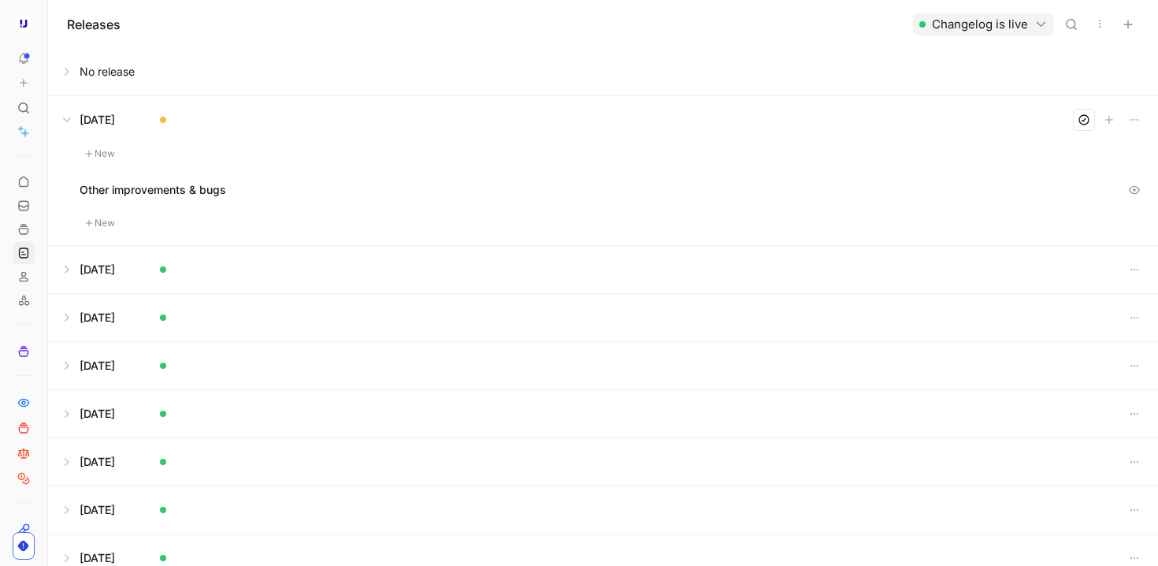
click at [91, 155] on icon at bounding box center [89, 154] width 8 height 8
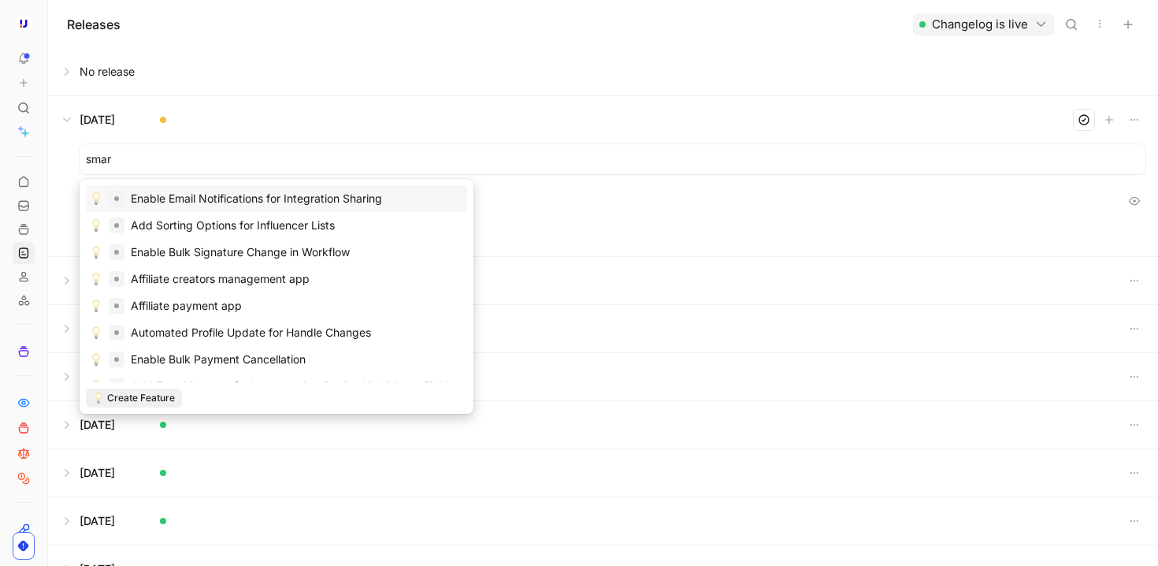
type input "smart"
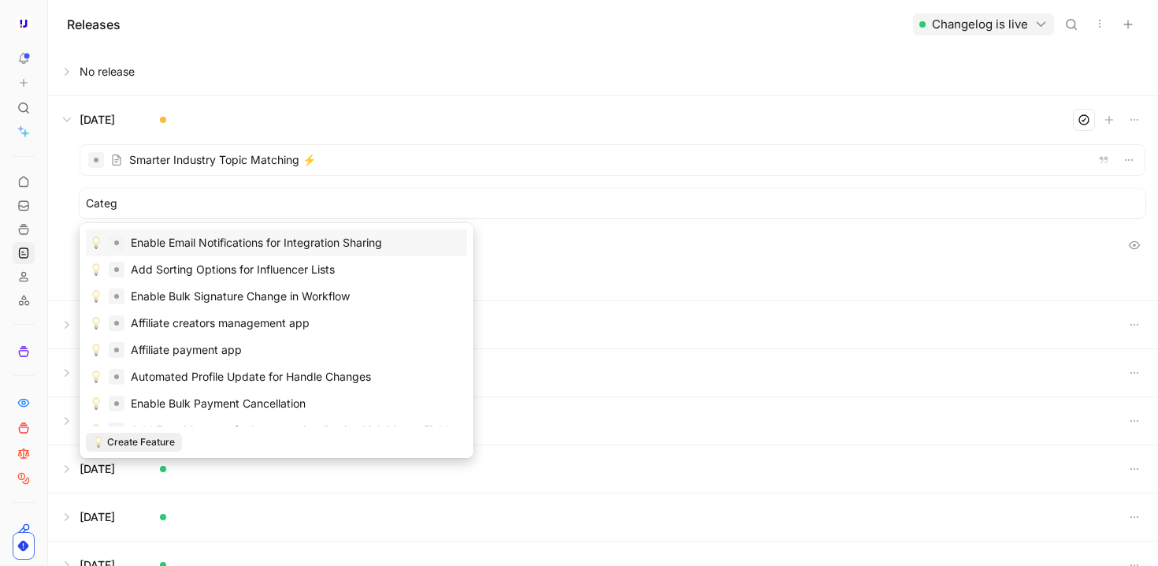
type input "Catego"
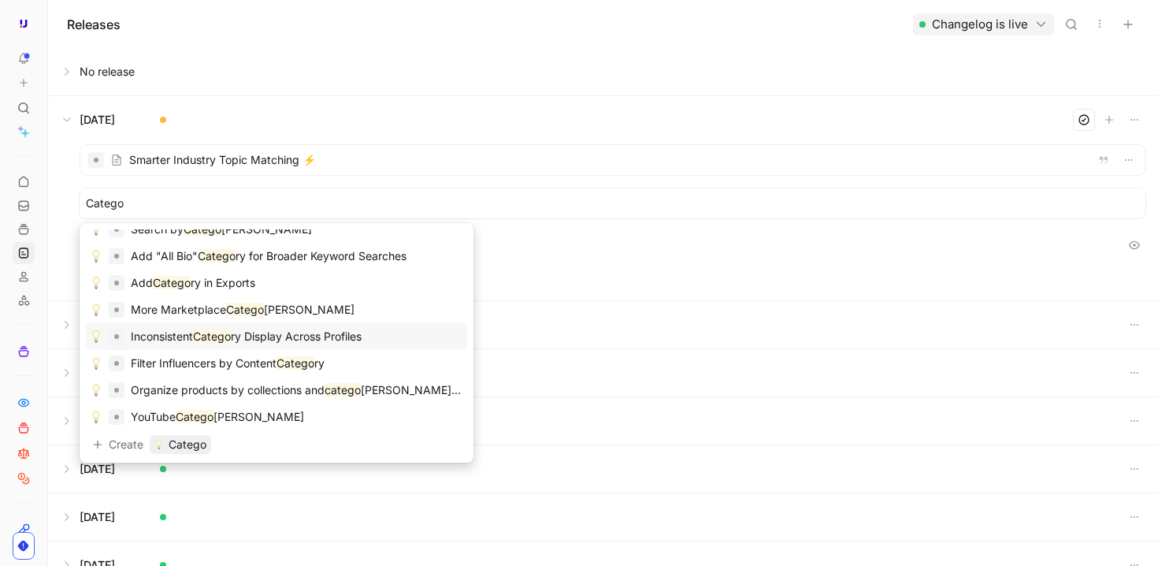
scroll to position [147, 0]
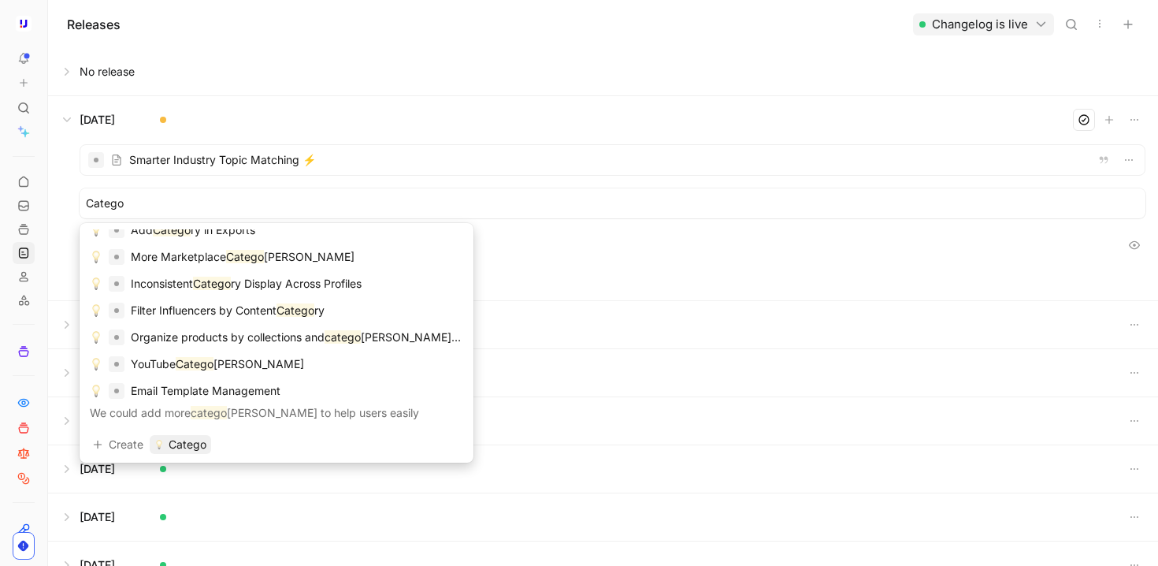
click at [574, 299] on div "No release Sep 09, 2025 Smarter Industry Topic Matching ⚡ Catego Other improvem…" at bounding box center [603, 307] width 1110 height 518
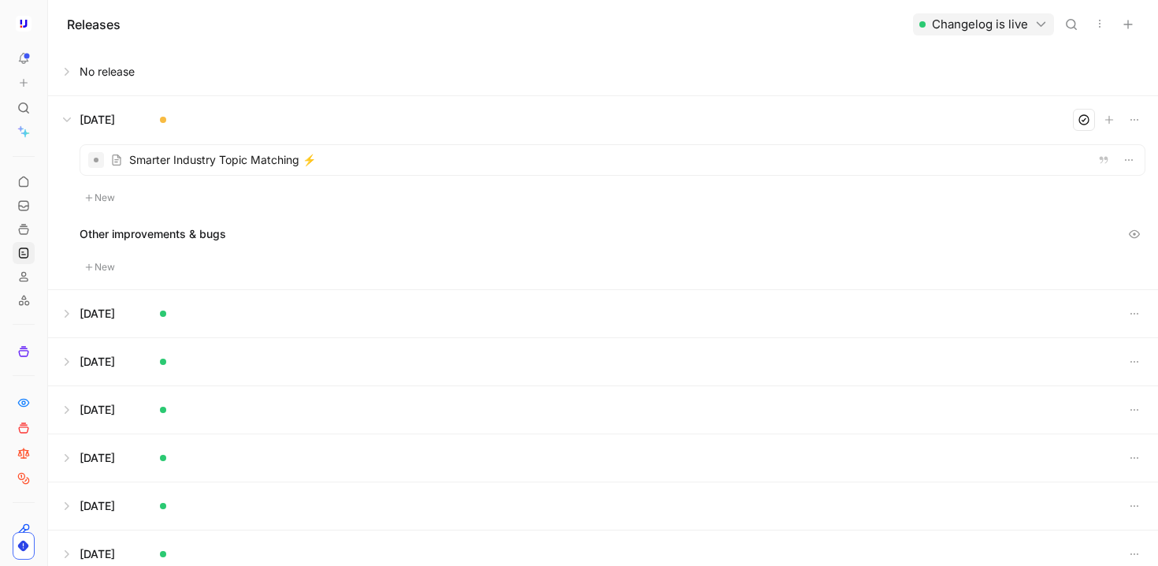
click at [77, 72] on button at bounding box center [603, 71] width 1109 height 47
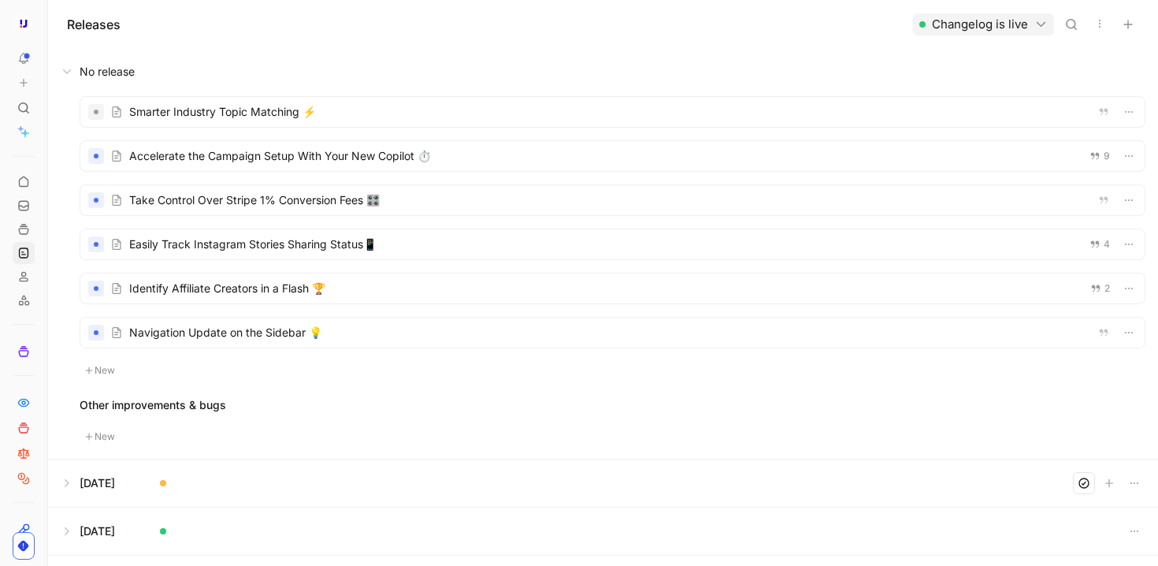
scroll to position [44, 0]
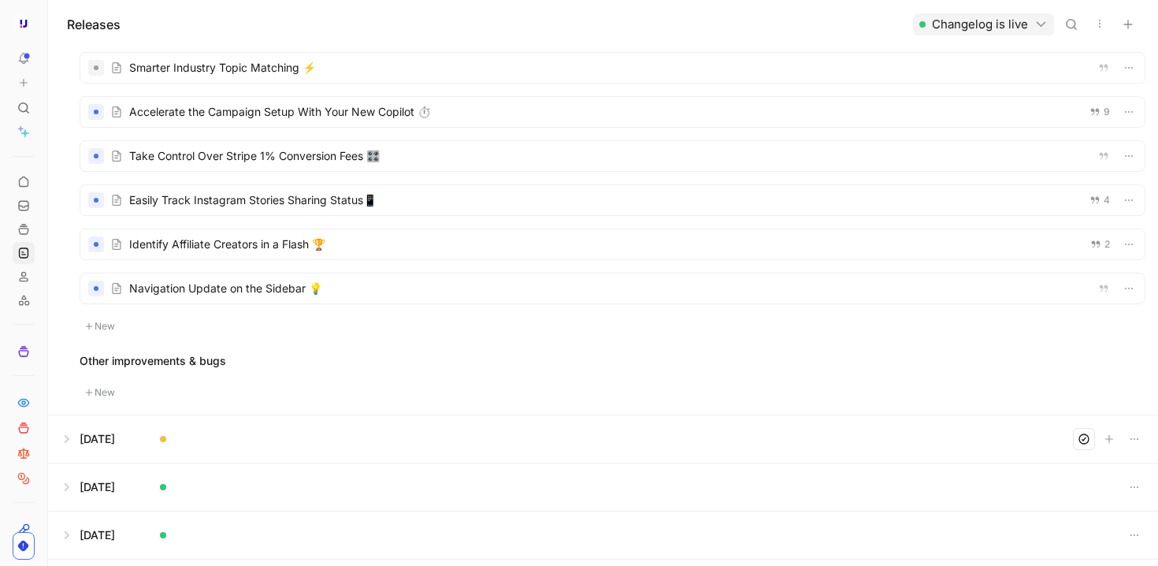
click at [71, 429] on button at bounding box center [603, 438] width 1109 height 47
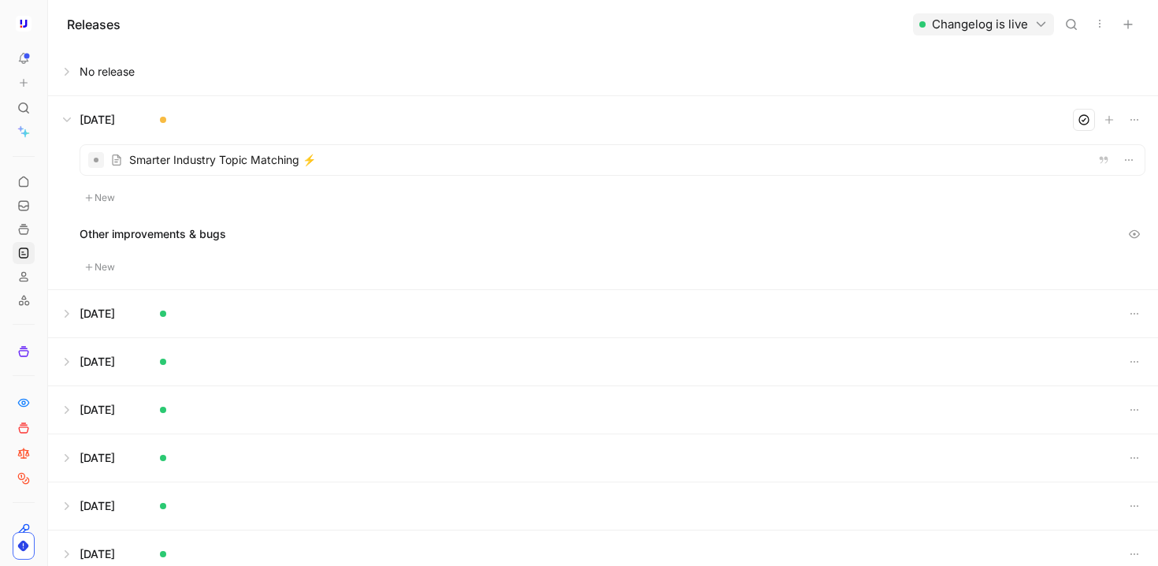
click at [387, 155] on div at bounding box center [612, 160] width 1065 height 30
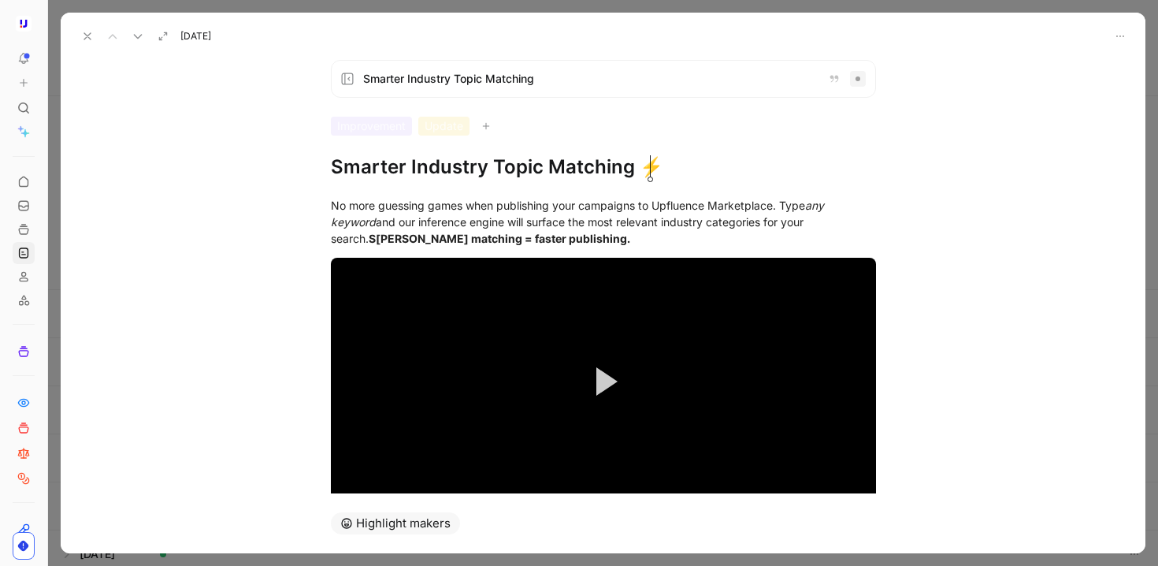
click at [606, 87] on span "Smarter Industry Topic Matching" at bounding box center [589, 78] width 452 height 19
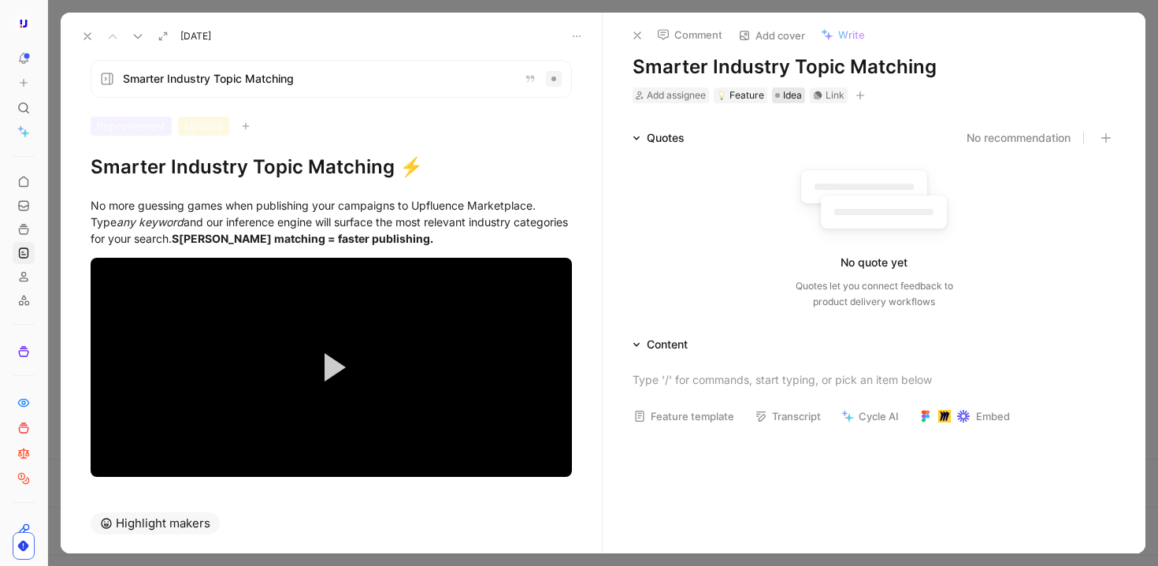
click at [804, 93] on div "Idea" at bounding box center [788, 95] width 33 height 16
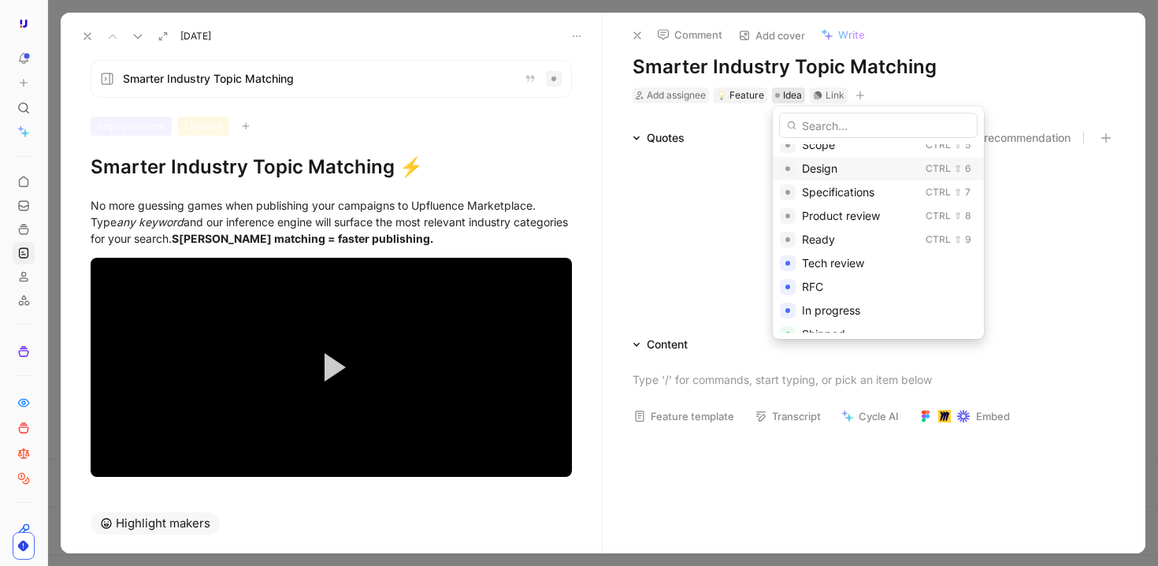
scroll to position [190, 0]
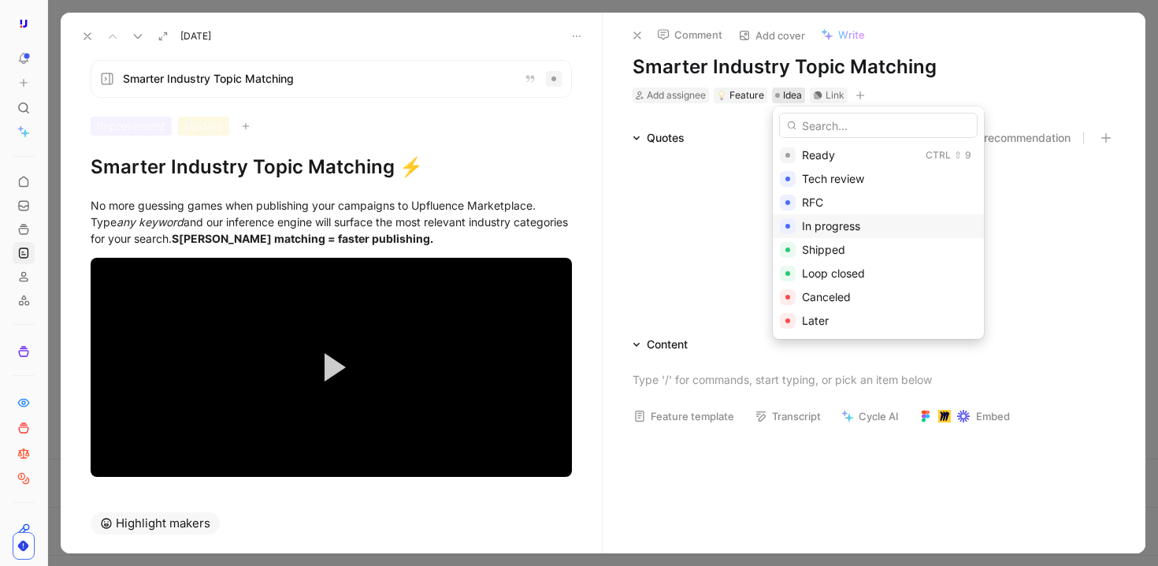
click at [851, 222] on span "In progress" at bounding box center [831, 225] width 58 height 13
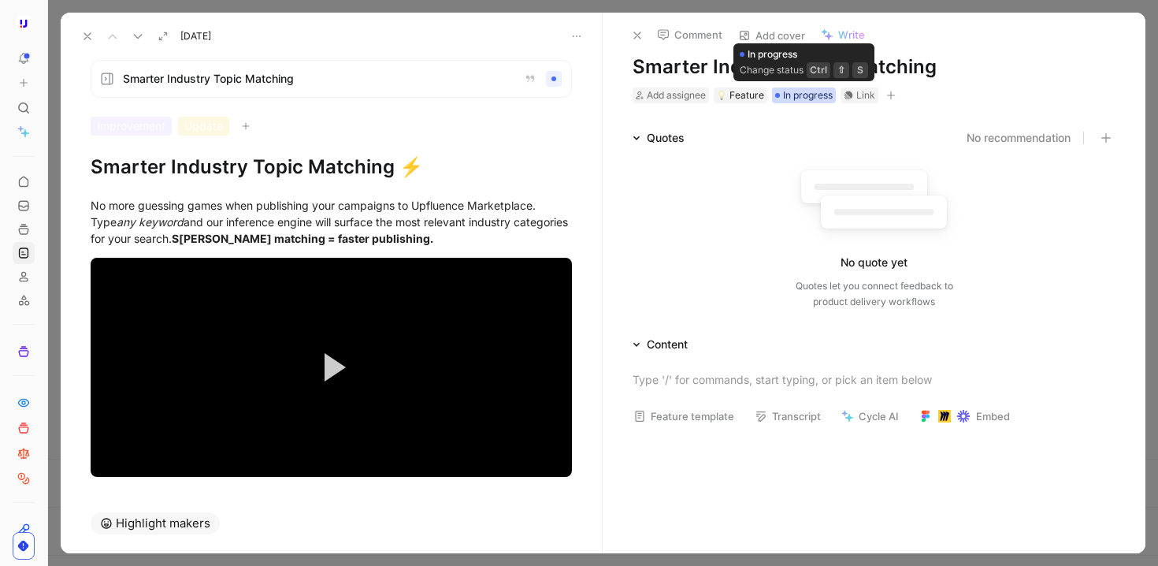
click at [813, 98] on span "In progress" at bounding box center [808, 95] width 50 height 16
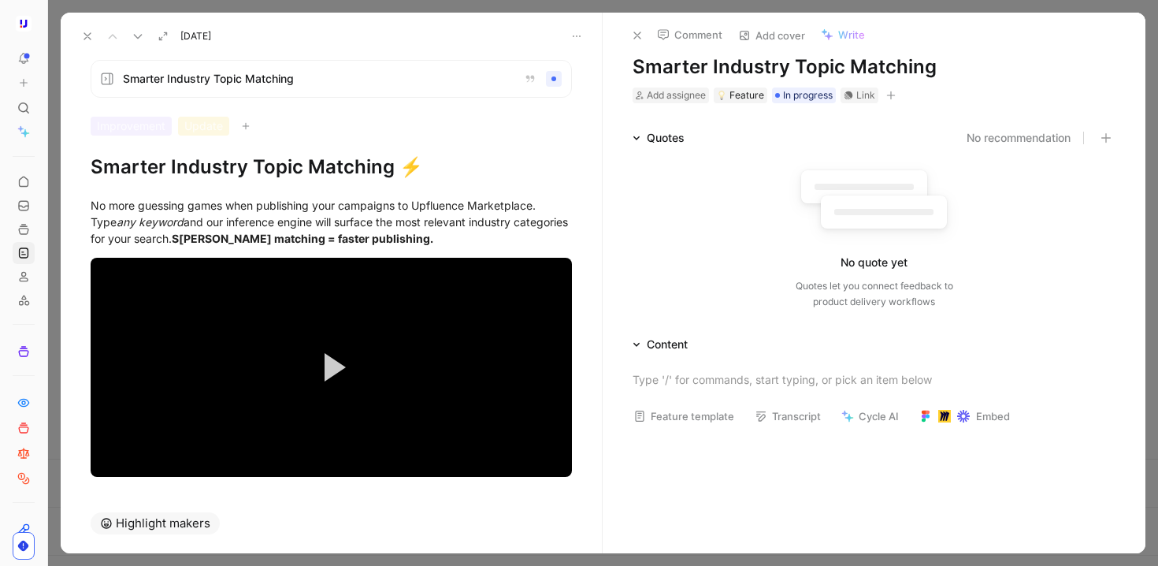
click at [86, 36] on icon at bounding box center [87, 36] width 13 height 13
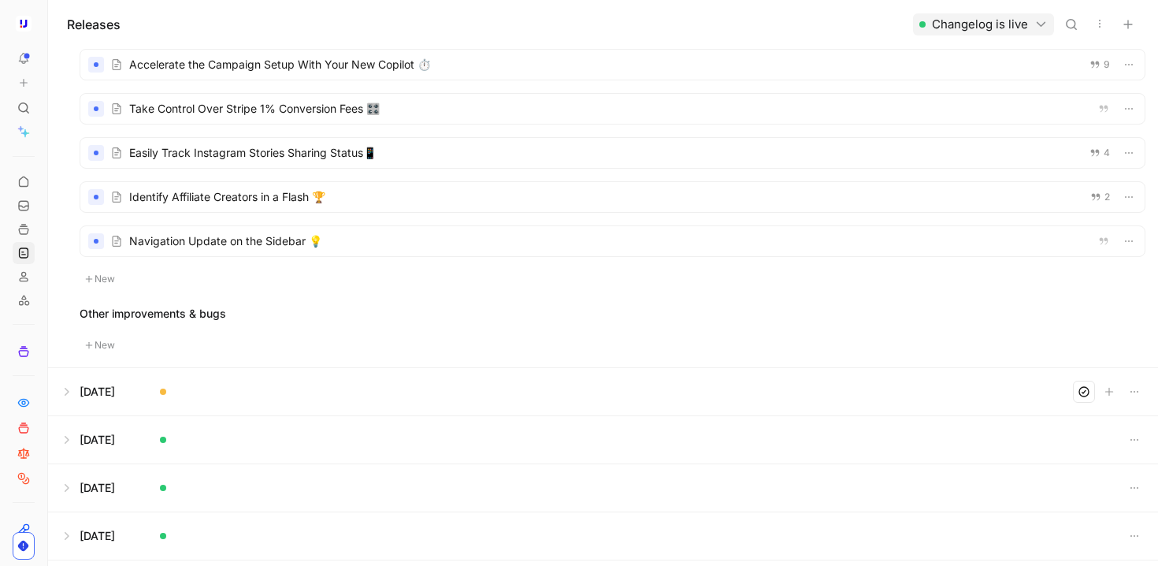
scroll to position [22, 0]
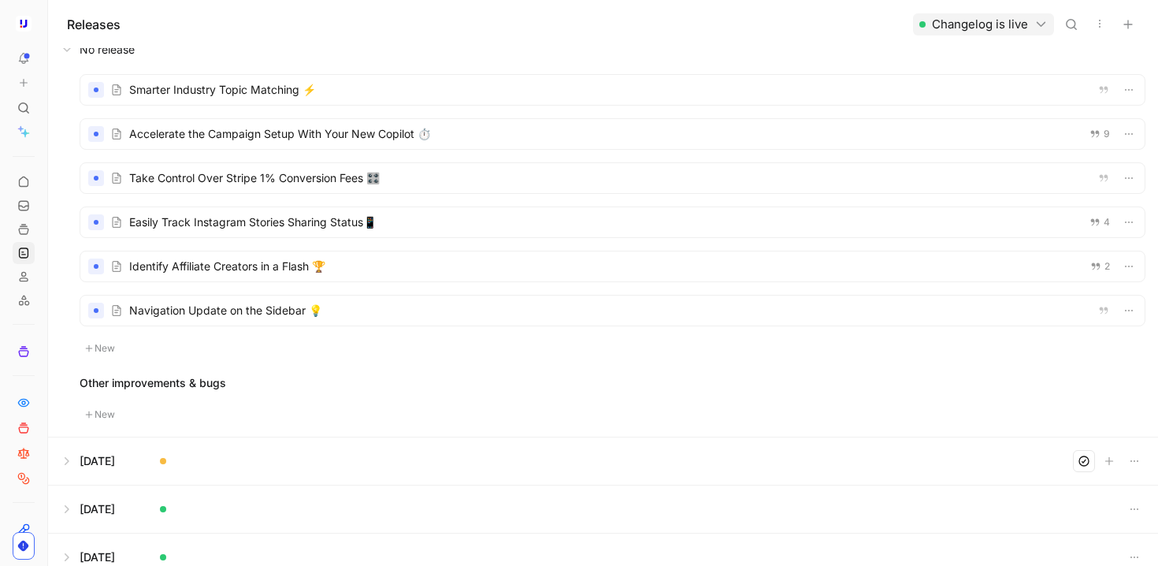
click at [711, 98] on div at bounding box center [612, 90] width 1065 height 30
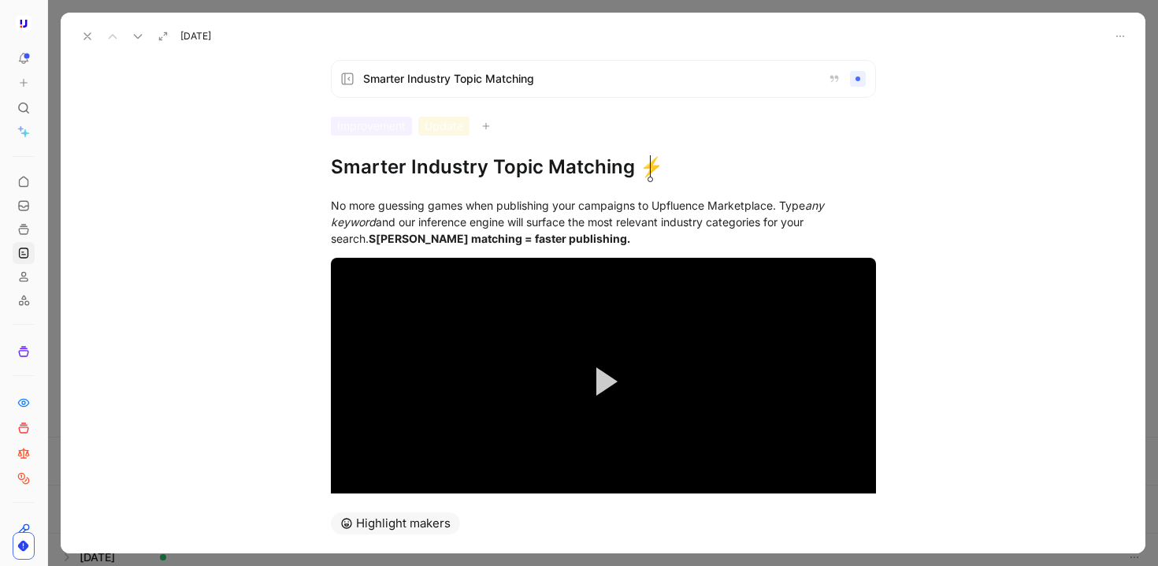
click at [88, 35] on use at bounding box center [87, 36] width 6 height 6
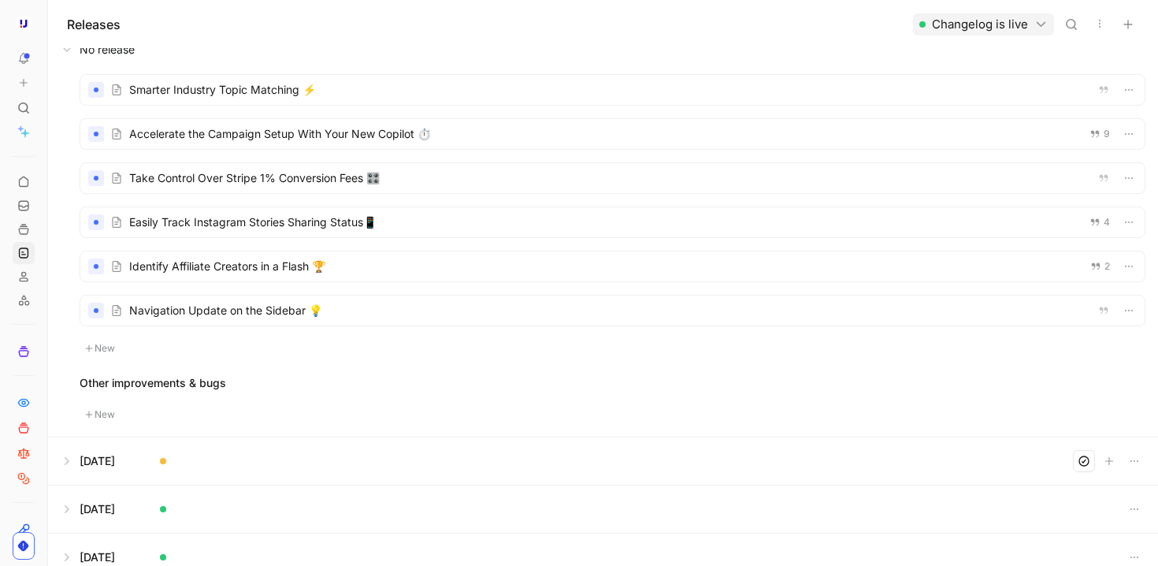
click at [76, 446] on button at bounding box center [603, 460] width 1109 height 47
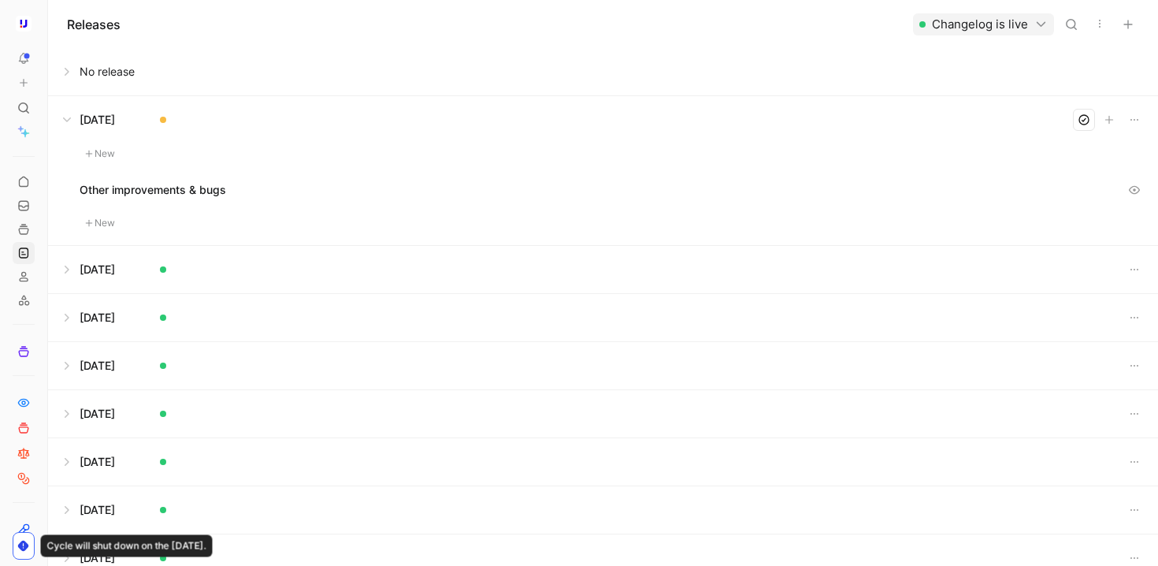
click at [76, 70] on button at bounding box center [603, 71] width 1109 height 47
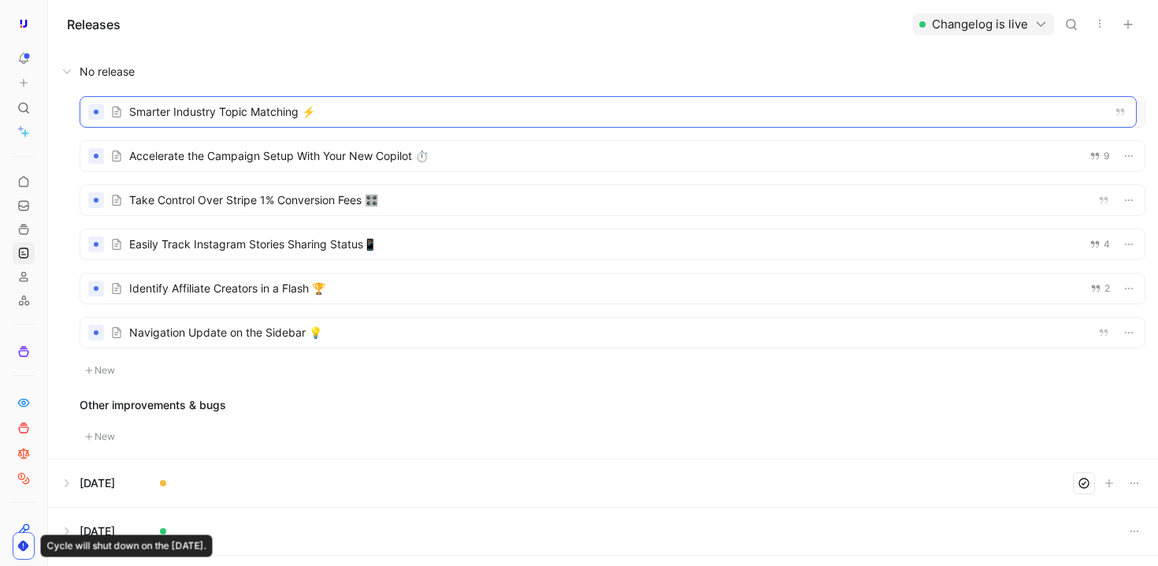
drag, startPoint x: 225, startPoint y: 114, endPoint x: 258, endPoint y: 120, distance: 34.3
click at [362, 117] on div at bounding box center [612, 112] width 1065 height 30
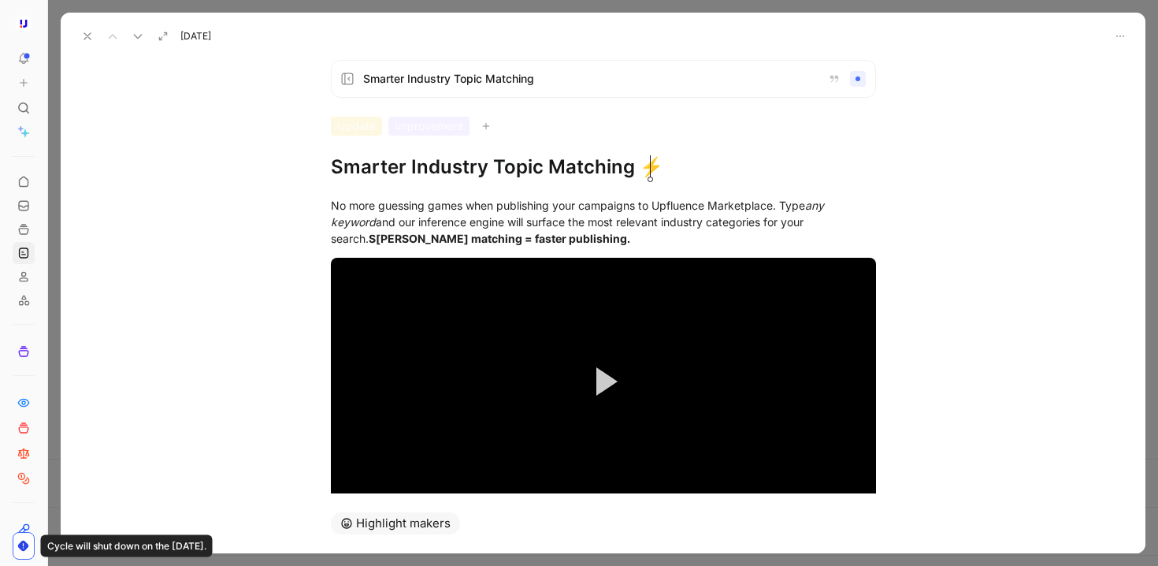
click at [89, 40] on icon at bounding box center [87, 36] width 13 height 13
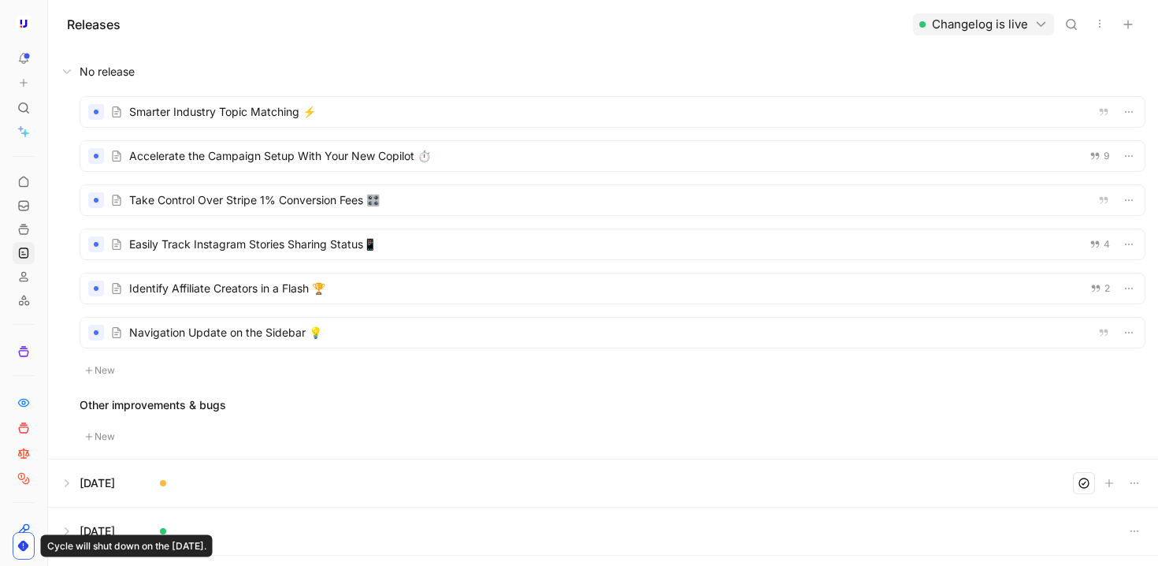
click at [116, 481] on button at bounding box center [603, 482] width 1109 height 47
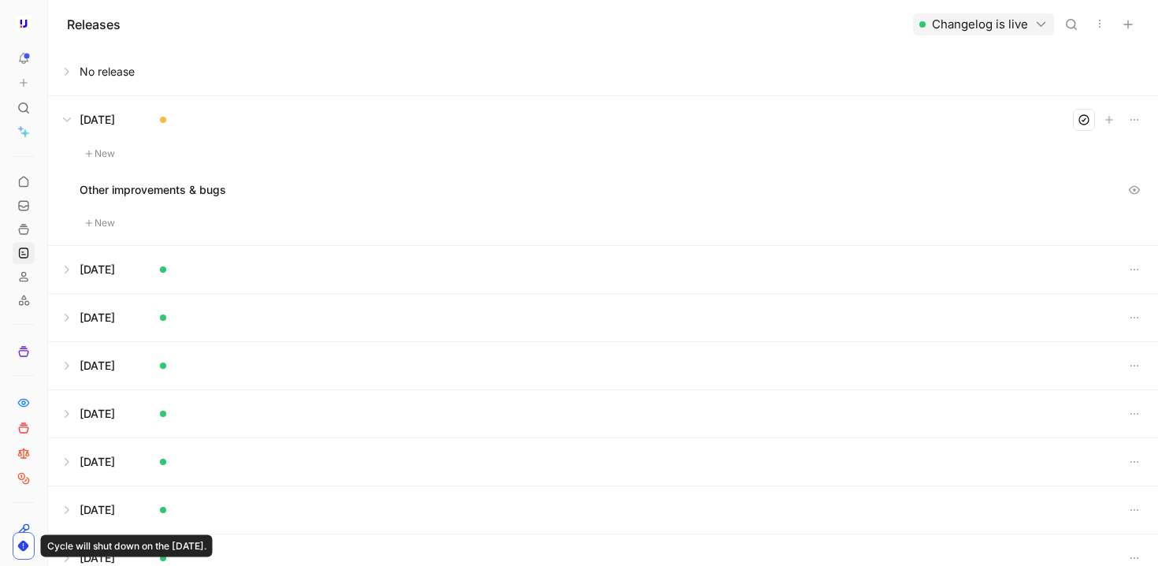
click at [110, 157] on button "New" at bounding box center [100, 153] width 41 height 19
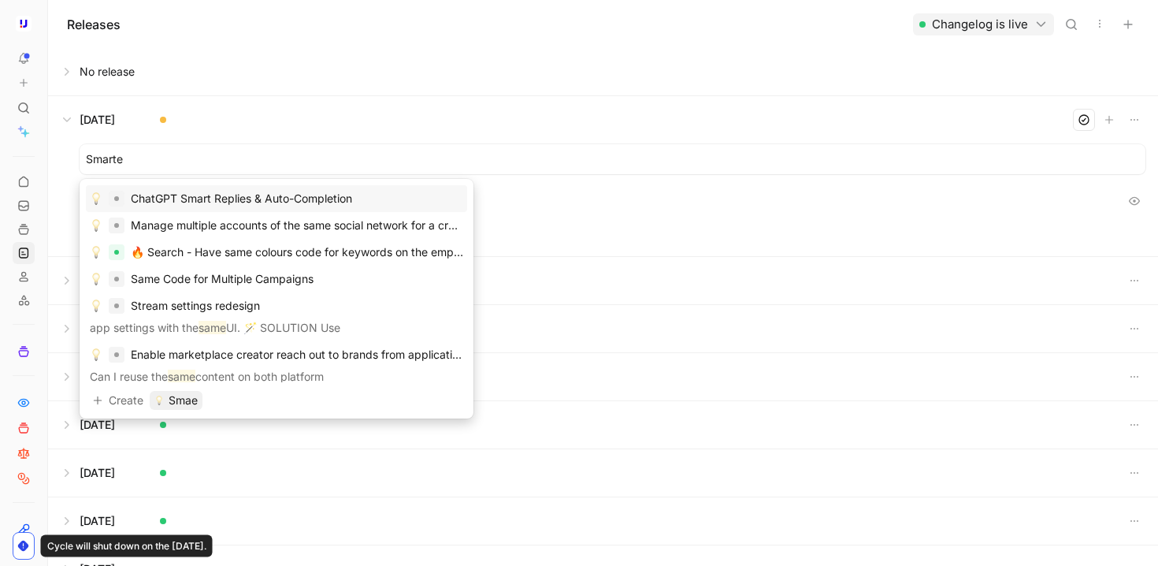
type input "Smarter"
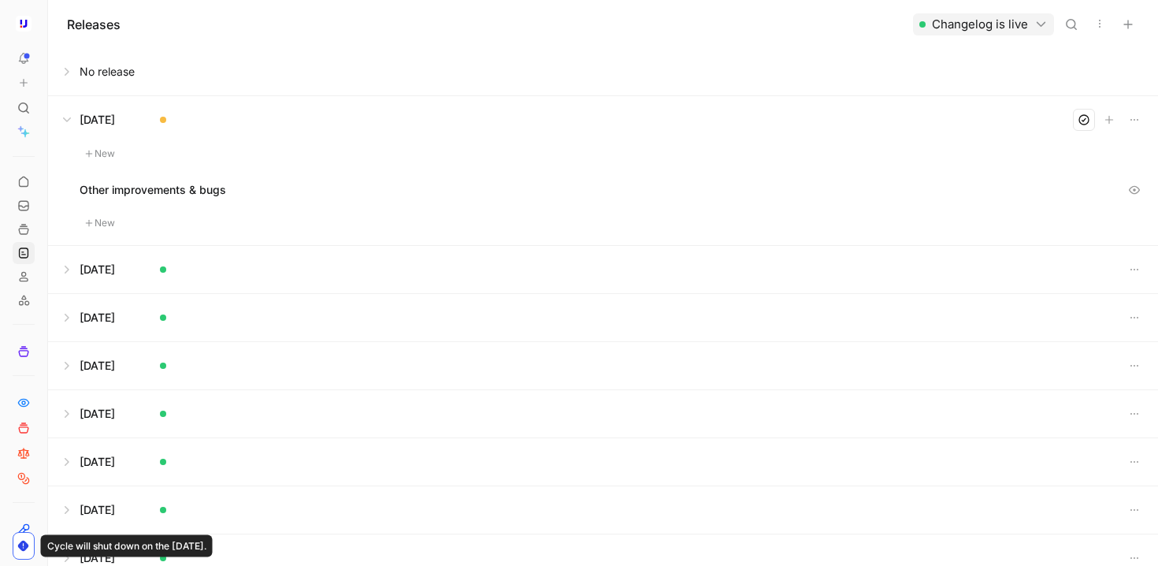
click at [736, 197] on div "Other improvements & bugs" at bounding box center [613, 190] width 1066 height 22
click at [69, 66] on button at bounding box center [603, 71] width 1109 height 47
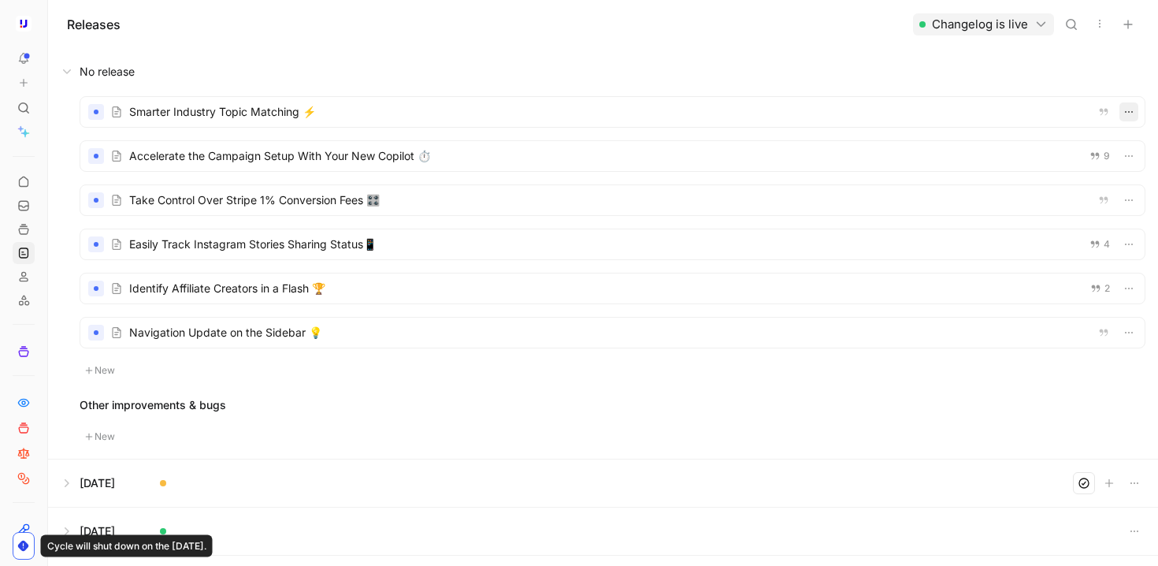
click at [1123, 108] on icon "button" at bounding box center [1129, 112] width 13 height 13
click at [922, 168] on div "Sep 09, 2025" at bounding box center [918, 170] width 36 height 19
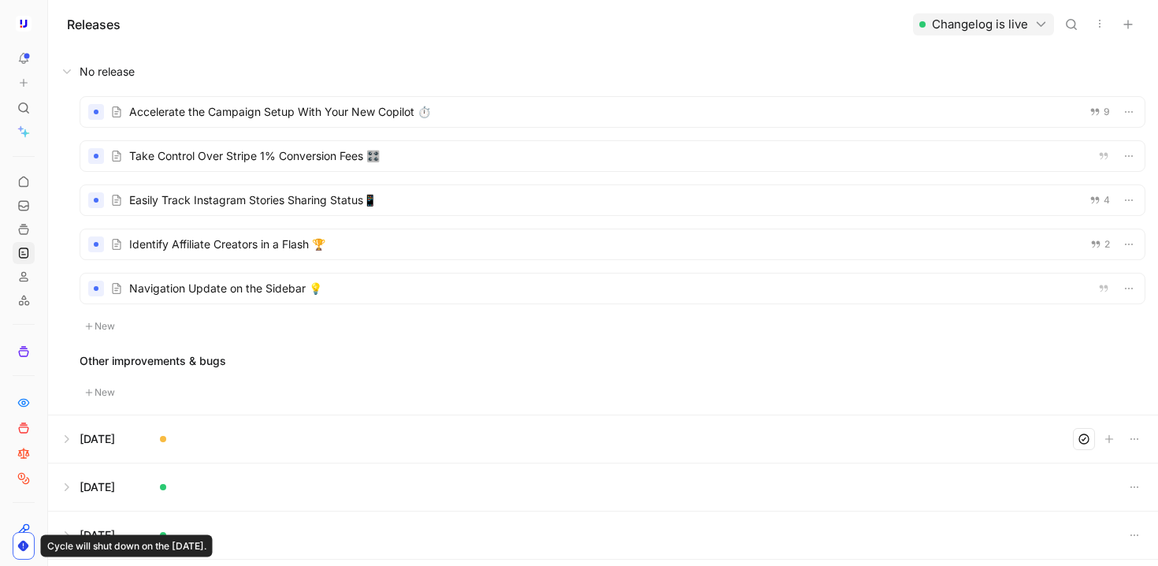
scroll to position [89, 0]
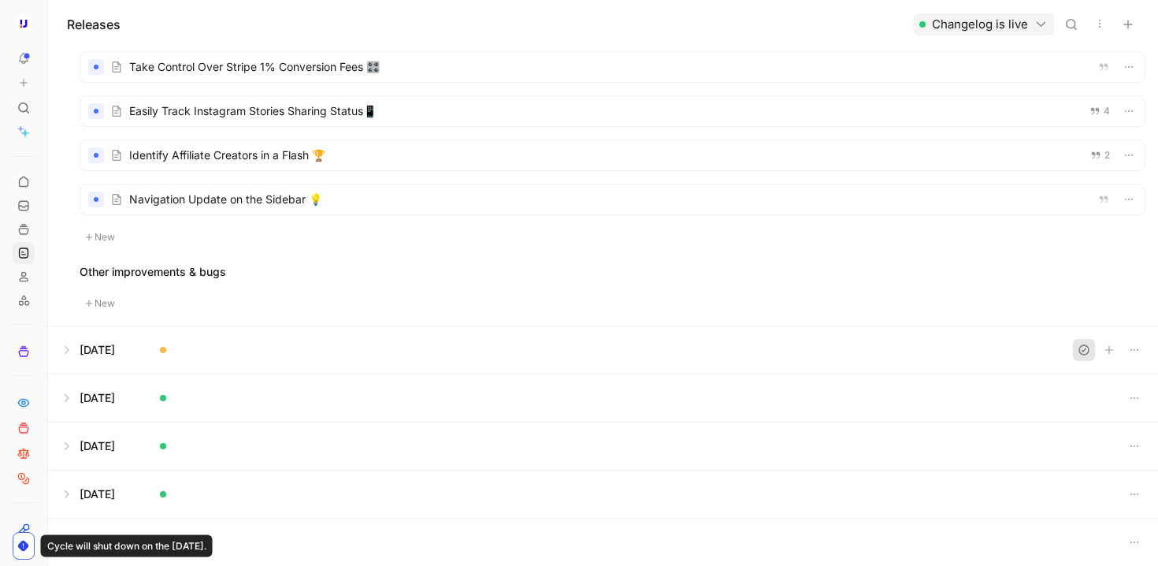
click at [1080, 350] on icon "button" at bounding box center [1084, 349] width 9 height 9
click at [69, 341] on button at bounding box center [603, 349] width 1109 height 47
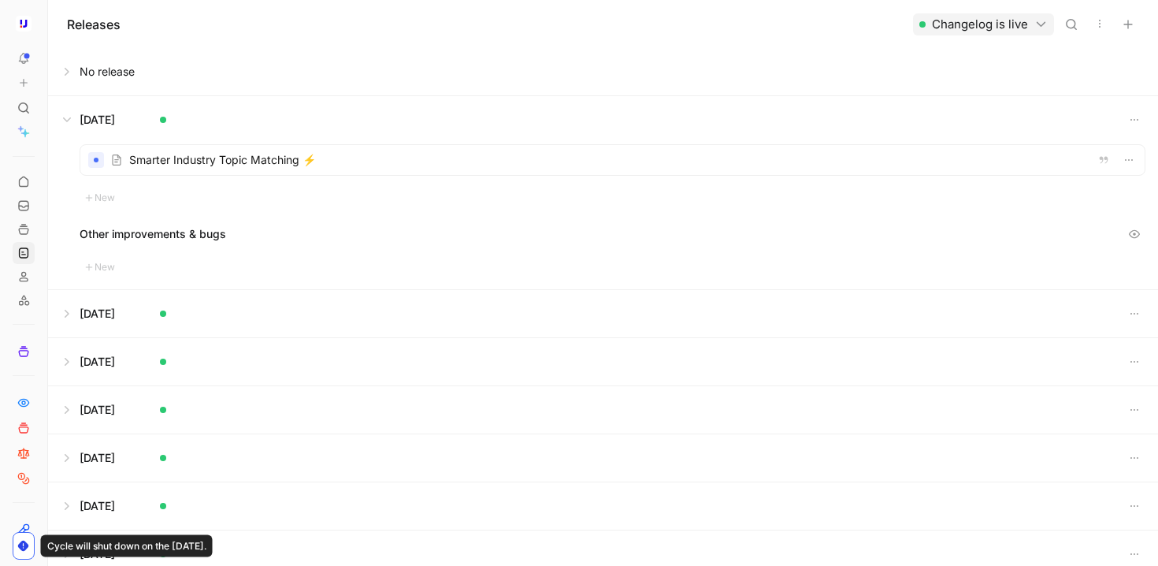
click at [373, 165] on div at bounding box center [612, 160] width 1065 height 30
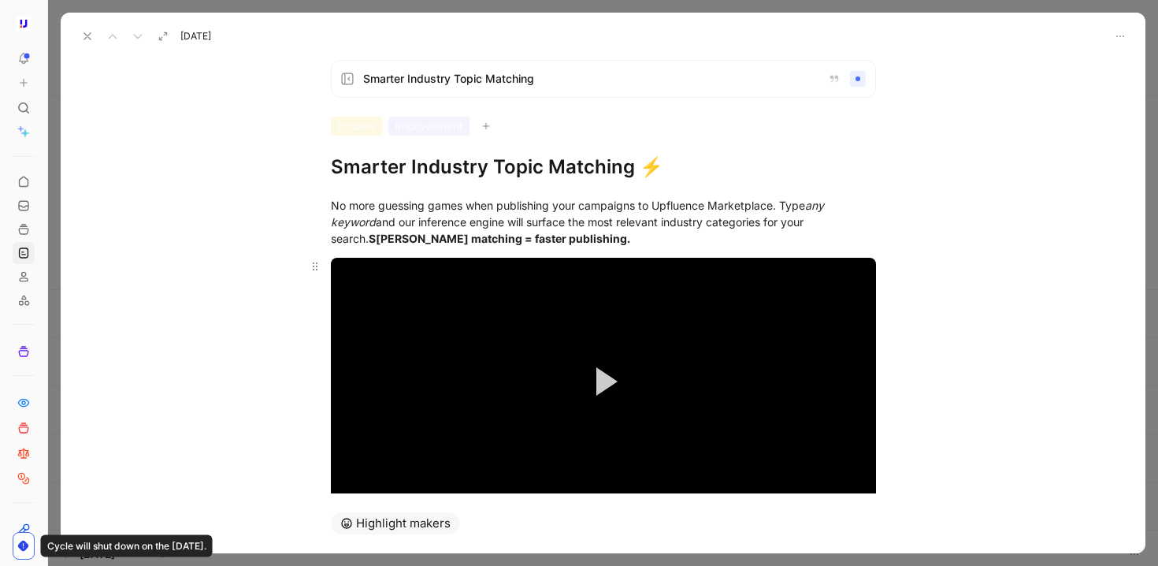
click at [584, 357] on button "Play Video" at bounding box center [603, 381] width 71 height 71
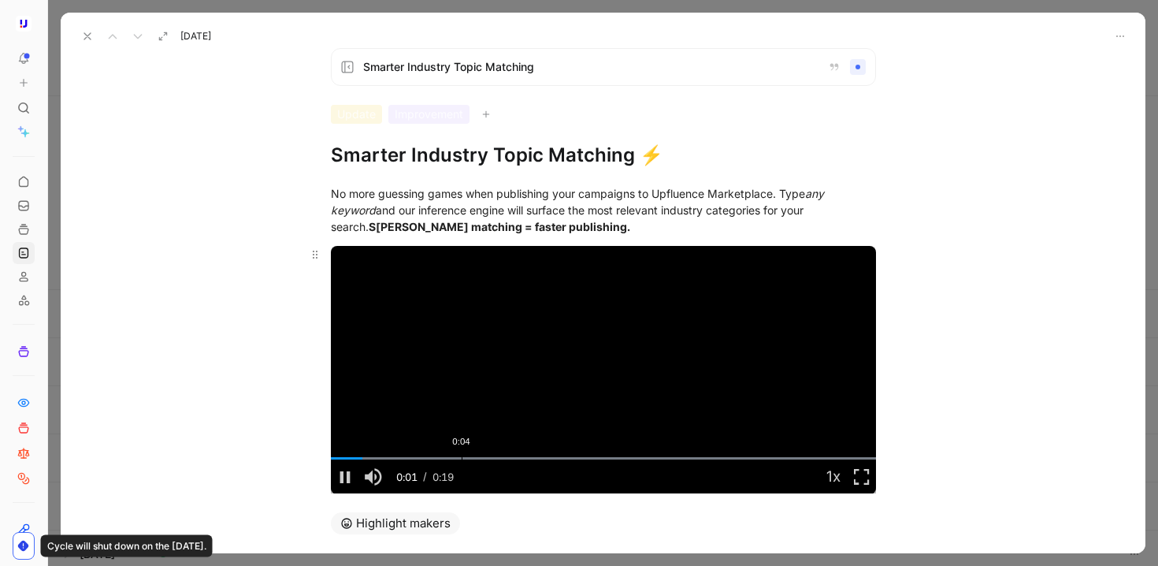
click at [462, 457] on div "0:04" at bounding box center [462, 458] width 1 height 2
click at [529, 459] on div "Loaded : 100.00% 0:07 0:04" at bounding box center [603, 458] width 545 height 2
click at [344, 477] on span "Video Player" at bounding box center [345, 477] width 28 height 0
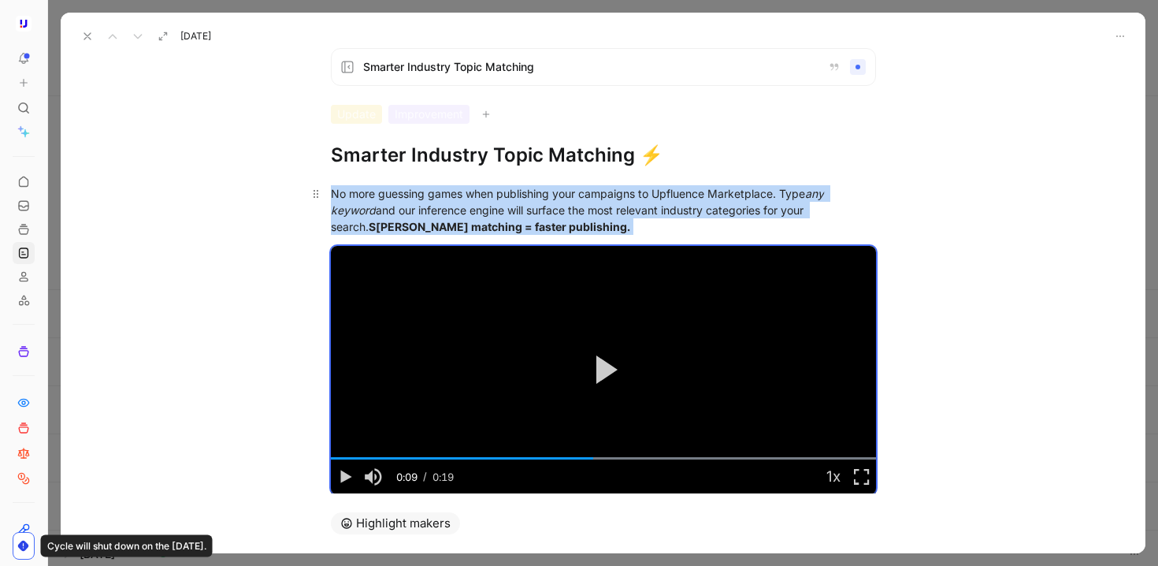
scroll to position [0, 0]
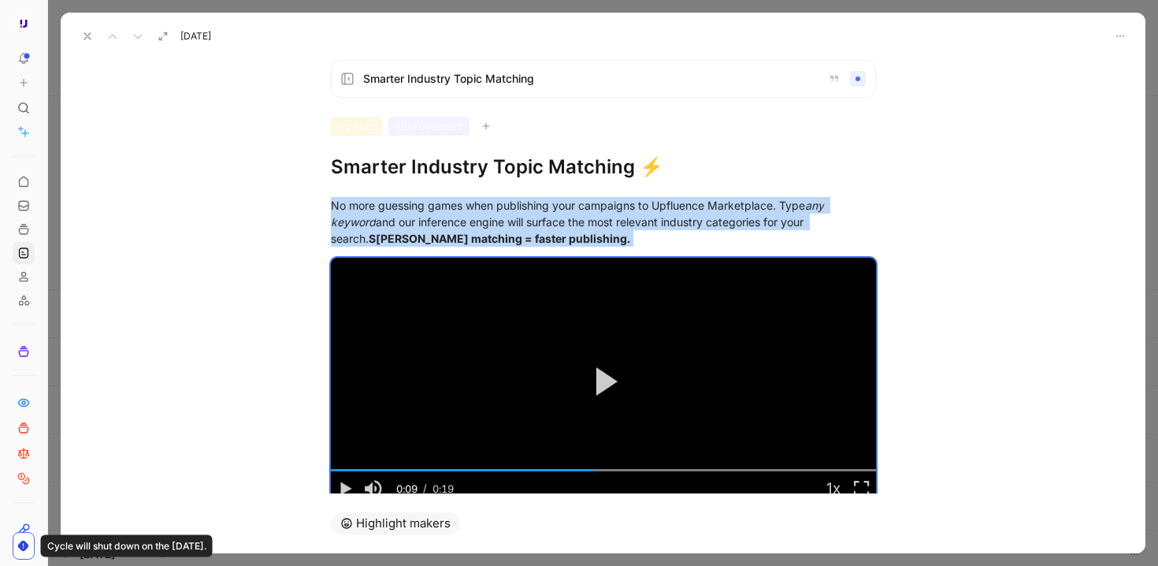
click at [85, 38] on use at bounding box center [87, 36] width 6 height 6
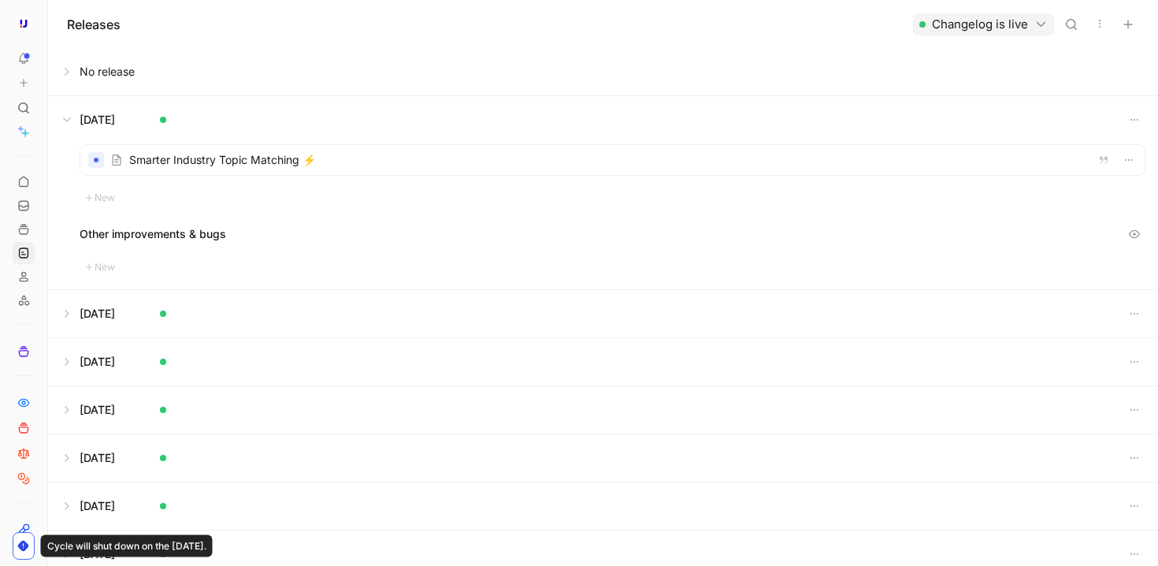
click at [69, 72] on button at bounding box center [603, 71] width 1109 height 47
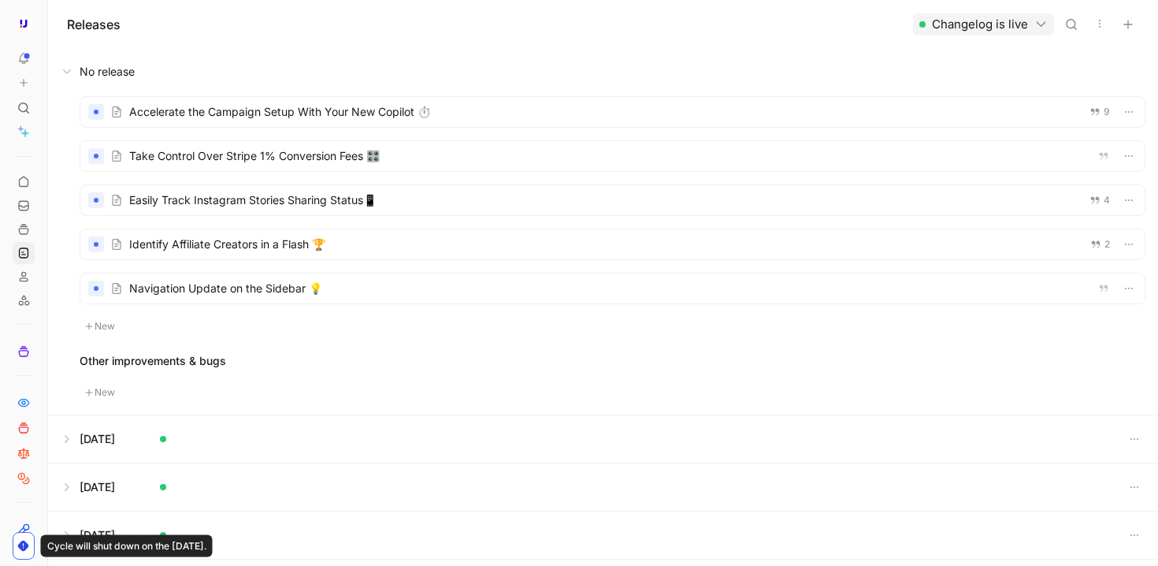
click at [405, 248] on div at bounding box center [612, 244] width 1065 height 30
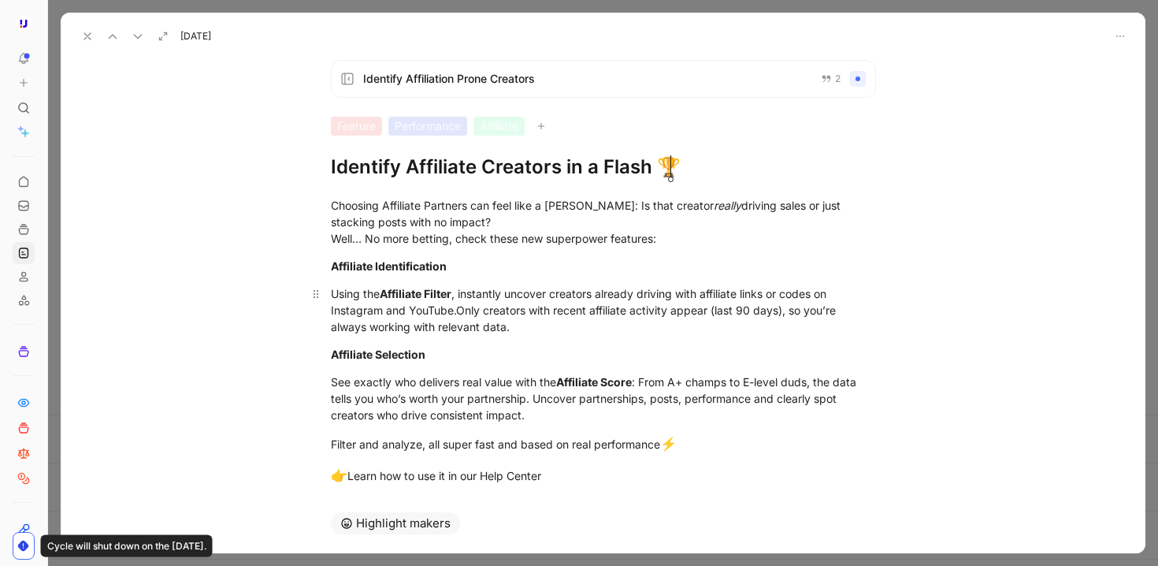
scroll to position [28, 0]
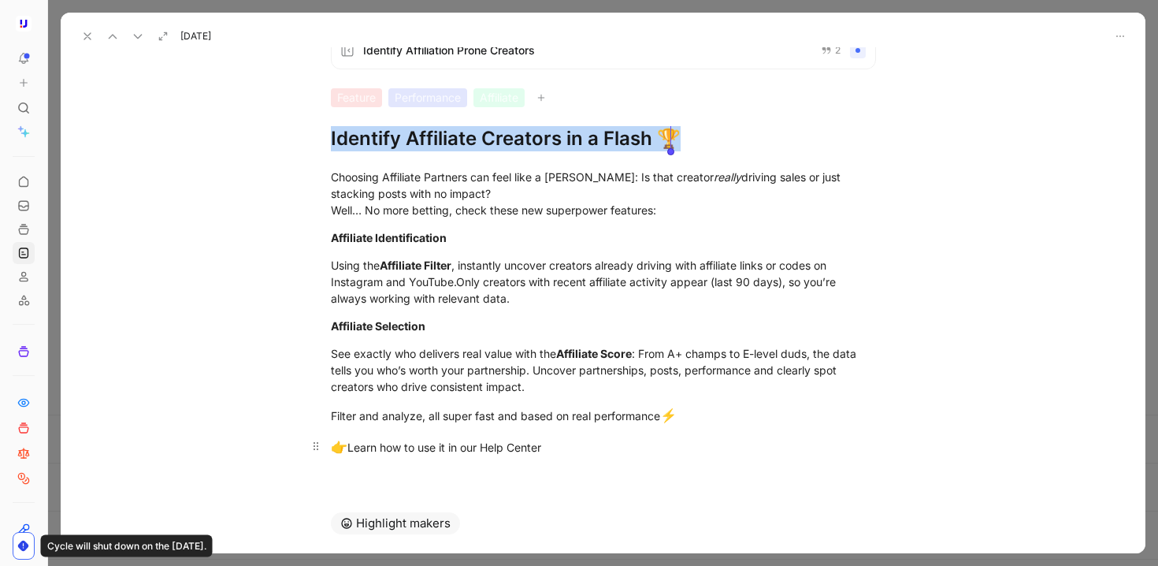
drag, startPoint x: 327, startPoint y: 143, endPoint x: 583, endPoint y: 446, distance: 397.0
click at [583, 446] on div "Identify Affiliation Prone Creators 2 Feature Performance Affiliate Identify Af…" at bounding box center [603, 270] width 1085 height 446
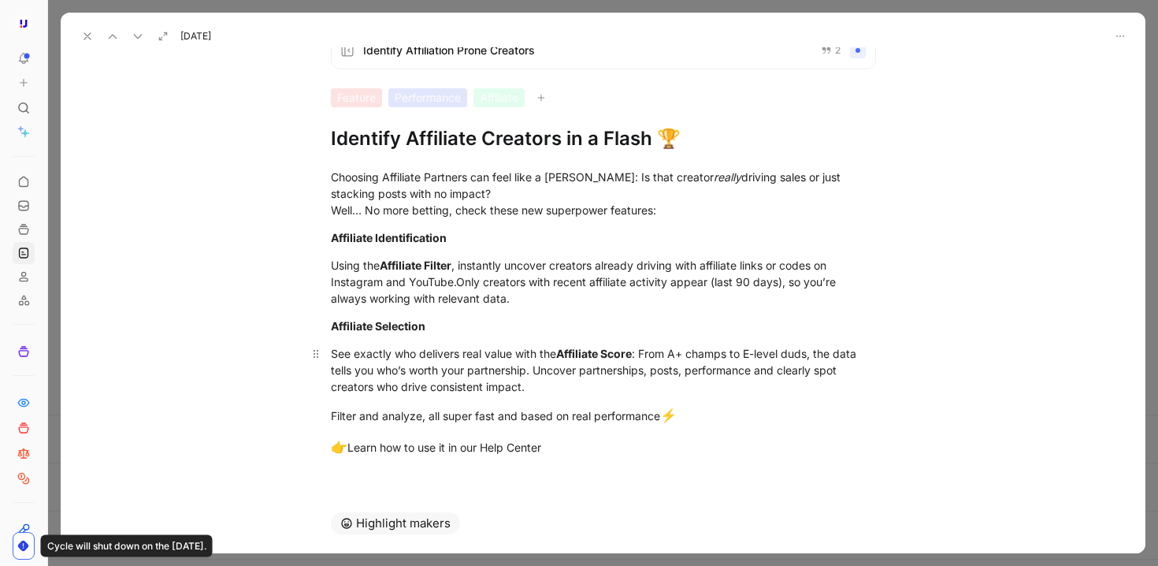
click at [556, 381] on div "See exactly who delivers real value with the Affiliate Score : From A+ champs t…" at bounding box center [603, 370] width 545 height 50
click at [68, 36] on div "Sep 09, 2025" at bounding box center [603, 30] width 1085 height 35
click at [85, 34] on use at bounding box center [87, 36] width 6 height 6
